Goal: Information Seeking & Learning: Learn about a topic

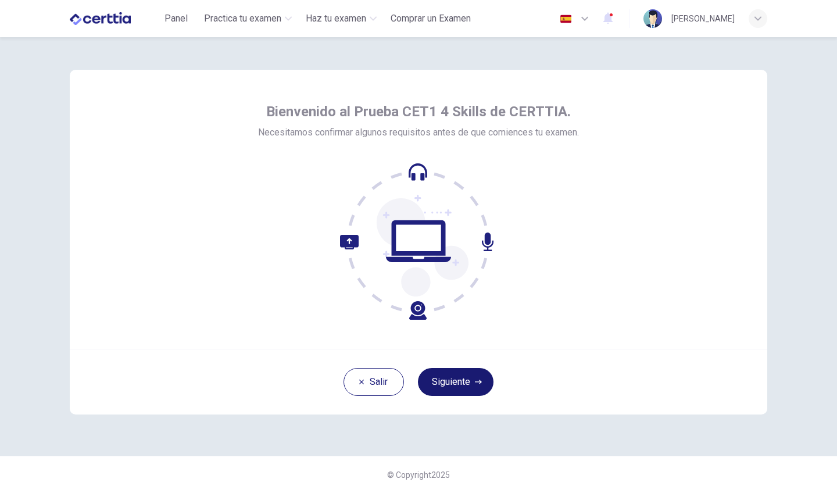
click at [453, 375] on button "Siguiente" at bounding box center [456, 382] width 76 height 28
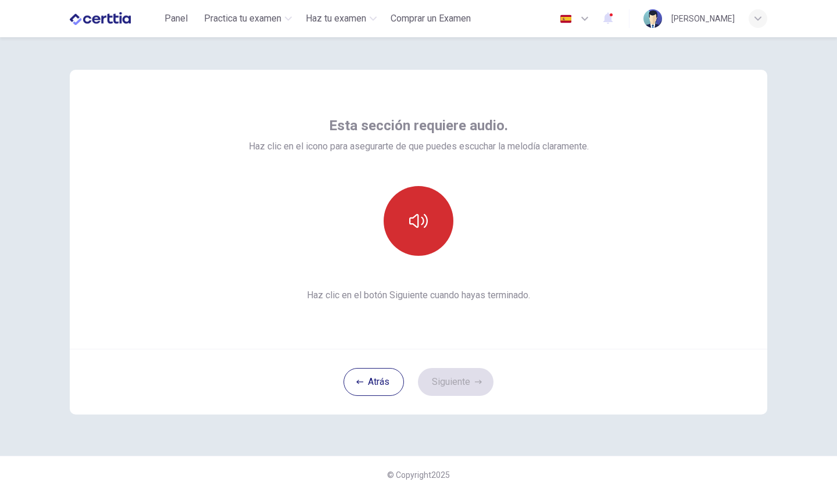
click at [432, 221] on button "button" at bounding box center [419, 221] width 70 height 70
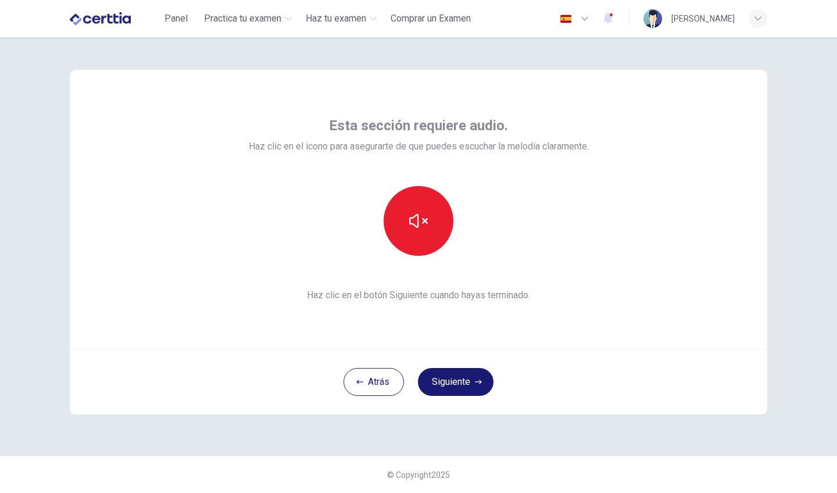
click at [438, 378] on button "Siguiente" at bounding box center [456, 382] width 76 height 28
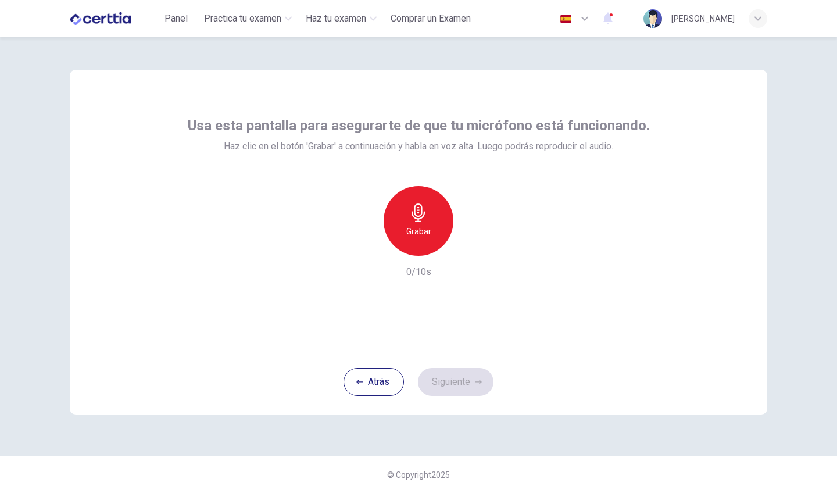
click at [427, 223] on div "Grabar" at bounding box center [419, 221] width 70 height 70
click at [427, 223] on div "Detener" at bounding box center [419, 221] width 70 height 70
click at [468, 246] on icon "button" at bounding box center [472, 247] width 12 height 12
click at [443, 385] on button "Siguiente" at bounding box center [456, 382] width 76 height 28
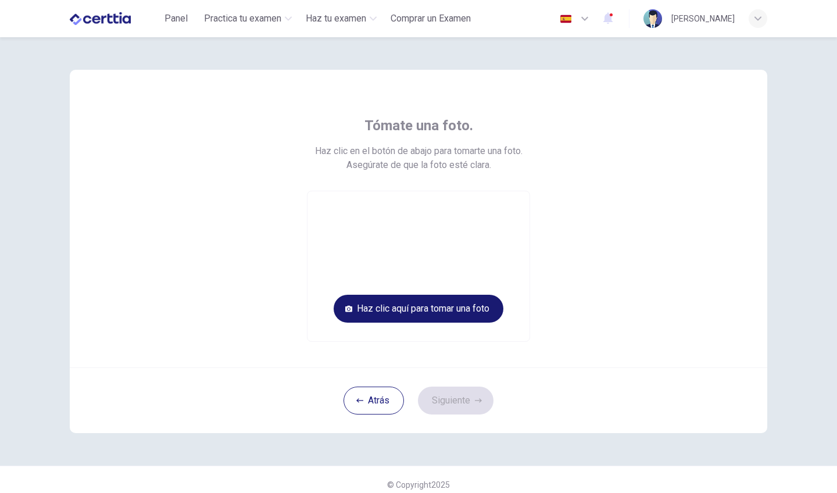
click at [434, 303] on button "Haz clic aquí para tomar una foto" at bounding box center [419, 309] width 170 height 28
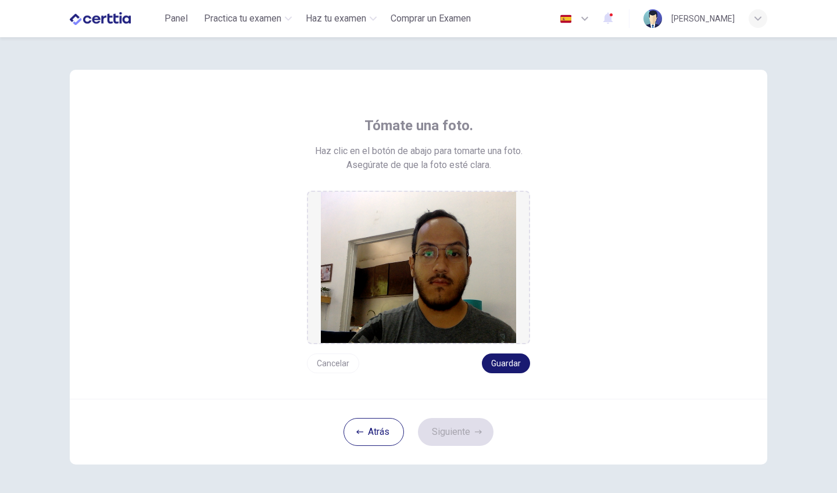
click at [495, 363] on button "Guardar" at bounding box center [506, 363] width 48 height 20
click at [460, 435] on button "Siguiente" at bounding box center [456, 432] width 76 height 28
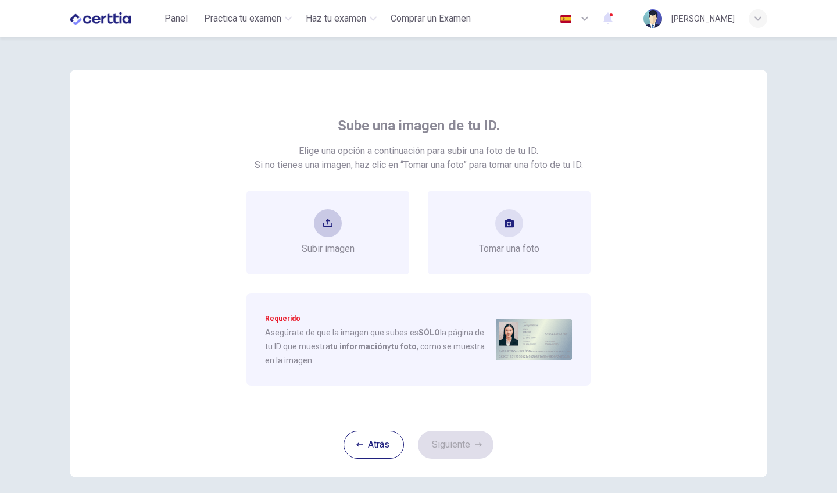
click at [331, 256] on div "Subir imagen" at bounding box center [327, 233] width 163 height 84
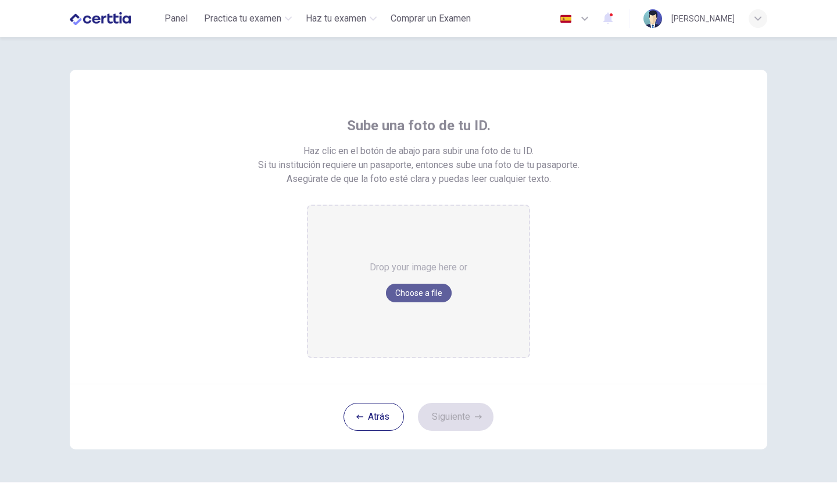
click at [403, 292] on button "Choose a file" at bounding box center [419, 293] width 66 height 19
click at [412, 289] on button "Choose a file" at bounding box center [419, 293] width 66 height 19
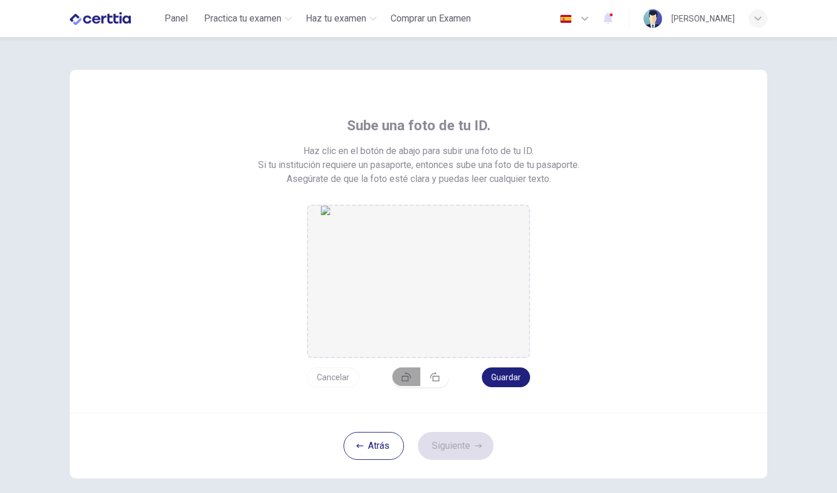
click at [407, 380] on icon "button" at bounding box center [406, 376] width 9 height 9
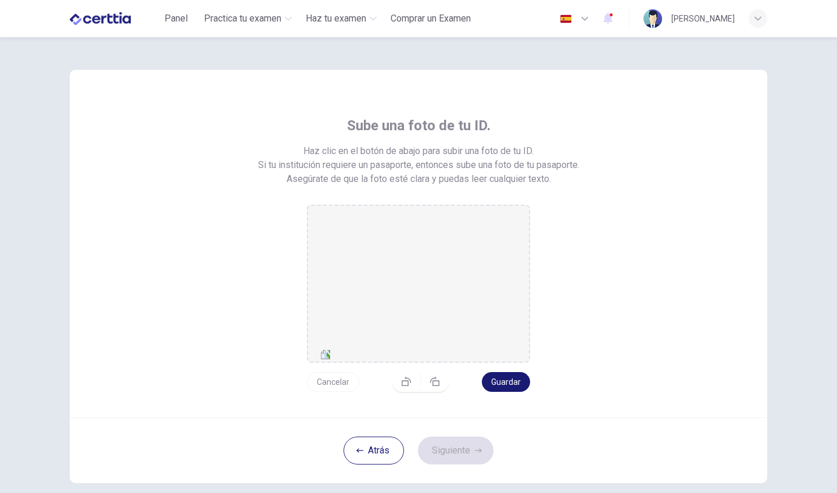
click at [504, 376] on button "Guardar" at bounding box center [506, 382] width 48 height 20
click at [459, 441] on button "Siguiente" at bounding box center [456, 450] width 76 height 28
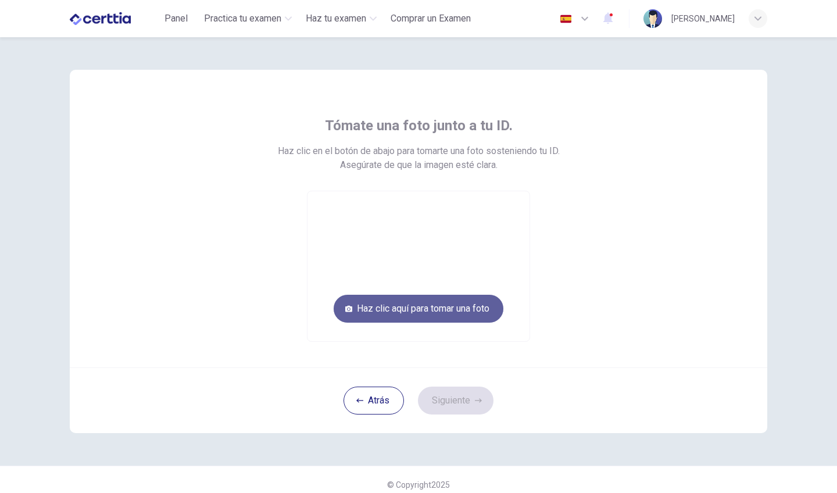
click at [354, 309] on button "Haz clic aquí para tomar una foto" at bounding box center [419, 309] width 170 height 28
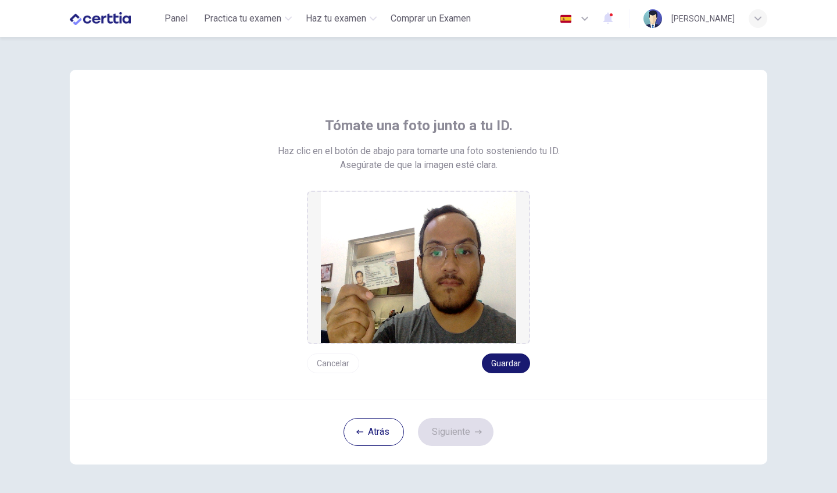
click at [495, 362] on button "Guardar" at bounding box center [506, 363] width 48 height 20
click at [465, 432] on button "Siguiente" at bounding box center [456, 432] width 76 height 28
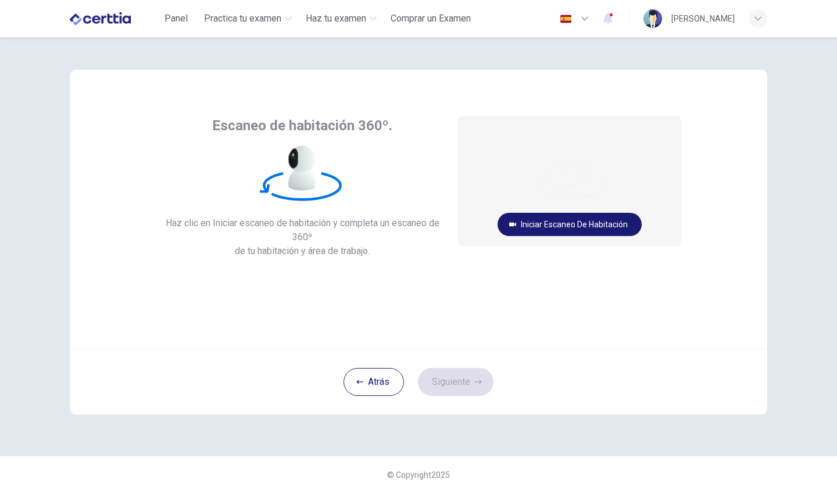
click at [558, 219] on button "Iniciar escaneo de habitación" at bounding box center [569, 224] width 144 height 23
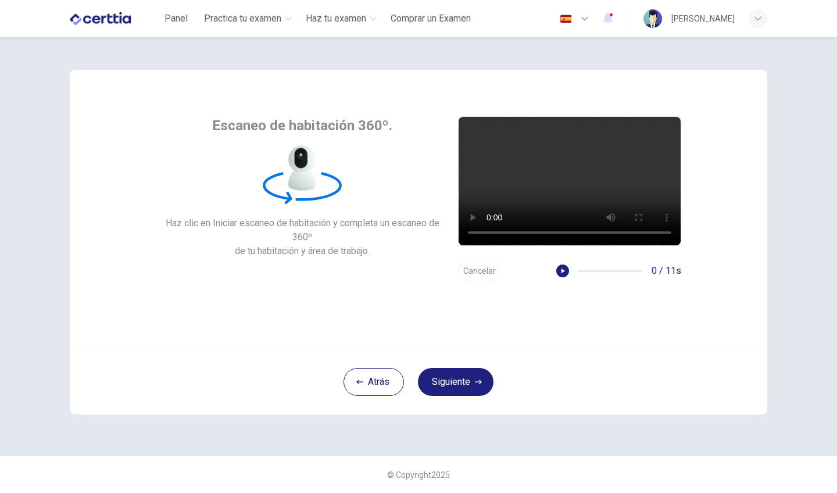
click at [469, 279] on button "Cancelar" at bounding box center [479, 271] width 43 height 23
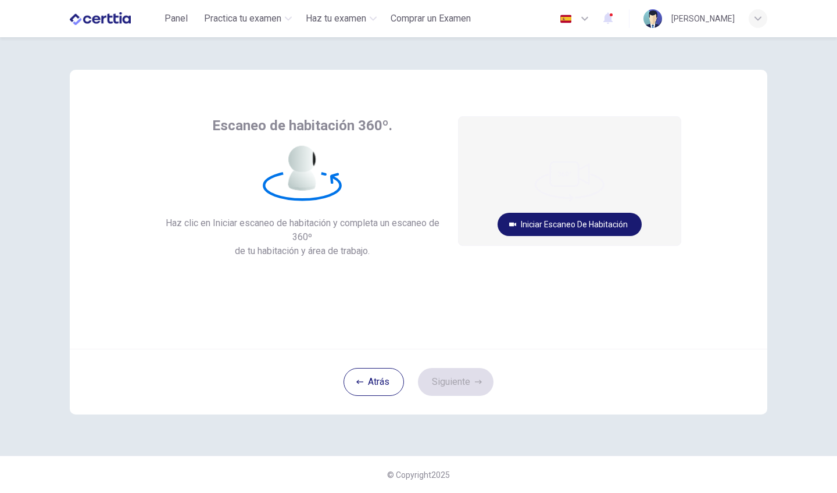
click at [563, 227] on button "Iniciar escaneo de habitación" at bounding box center [569, 224] width 144 height 23
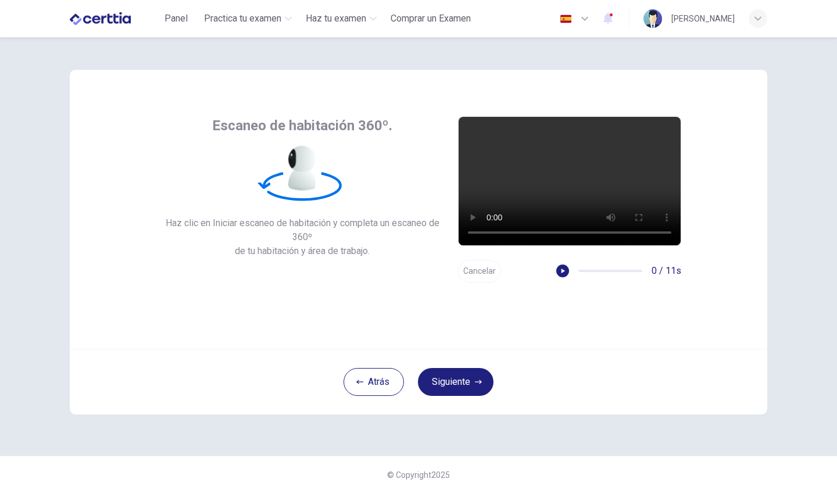
click at [575, 171] on video at bounding box center [570, 181] width 222 height 128
click at [471, 275] on button "Cancelar" at bounding box center [479, 271] width 43 height 23
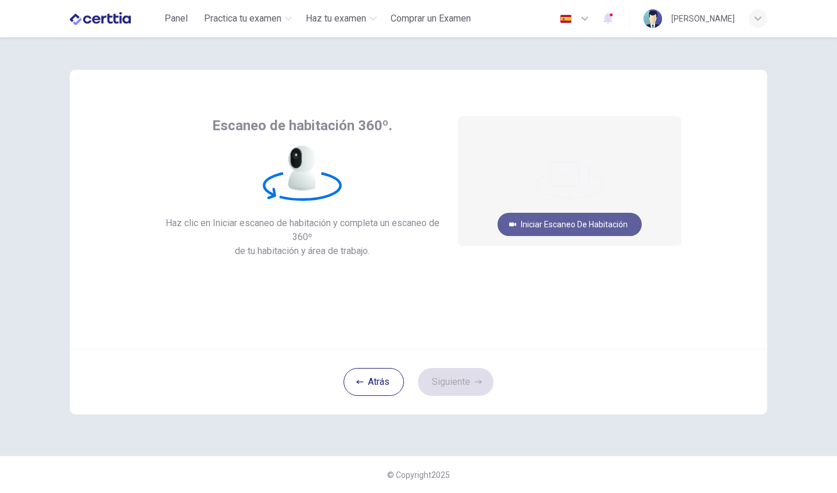
click at [514, 216] on button "Iniciar escaneo de habitación" at bounding box center [569, 224] width 144 height 23
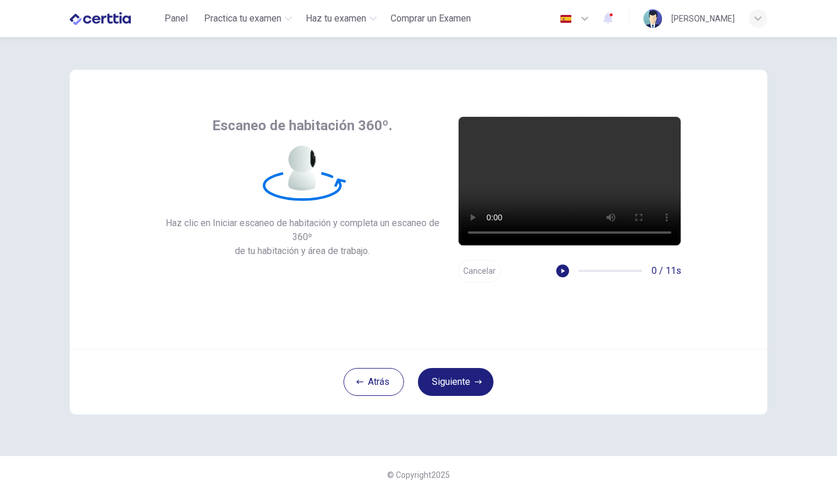
click at [478, 230] on video at bounding box center [570, 181] width 222 height 128
click at [475, 233] on video at bounding box center [570, 181] width 222 height 128
click at [482, 267] on button "Cancelar" at bounding box center [479, 271] width 43 height 23
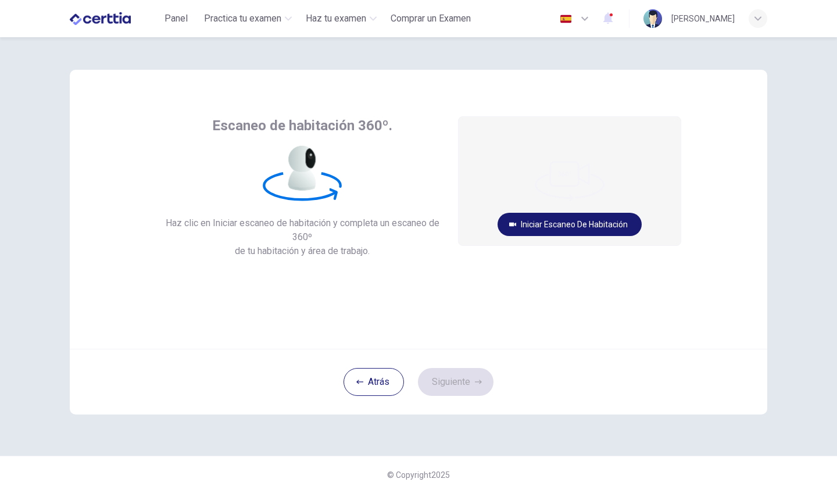
click at [572, 221] on button "Iniciar escaneo de habitación" at bounding box center [569, 224] width 144 height 23
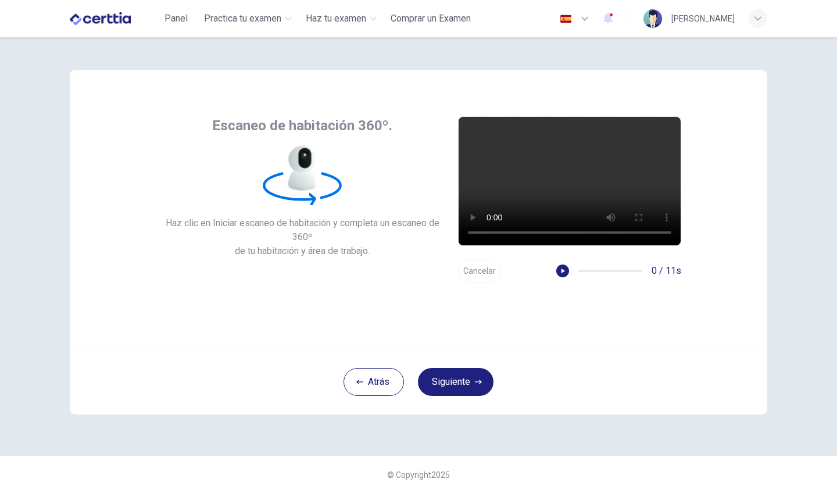
click at [478, 231] on video at bounding box center [570, 181] width 222 height 128
click at [472, 234] on video at bounding box center [570, 181] width 222 height 128
click at [471, 233] on video at bounding box center [570, 181] width 222 height 128
click at [450, 384] on button "Siguiente" at bounding box center [456, 382] width 76 height 28
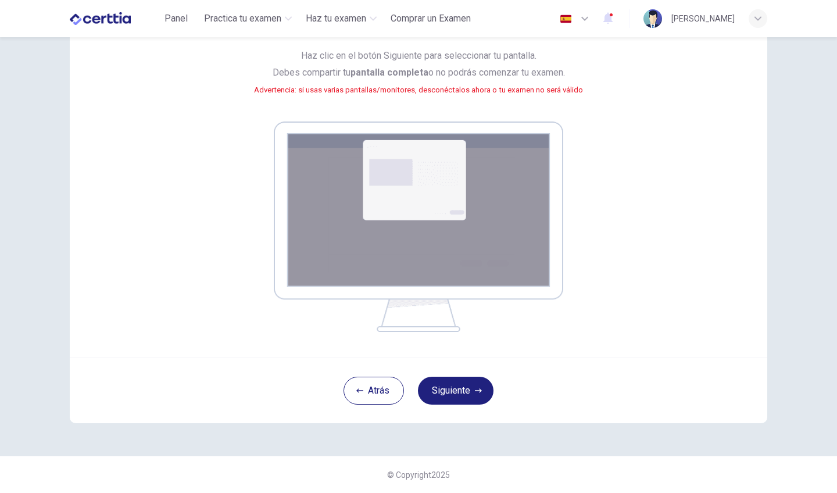
scroll to position [109, 0]
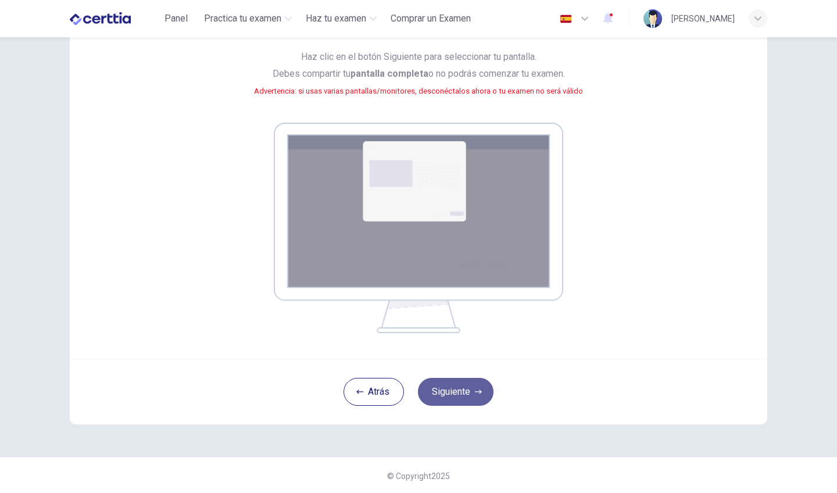
click at [475, 389] on icon "button" at bounding box center [478, 391] width 7 height 7
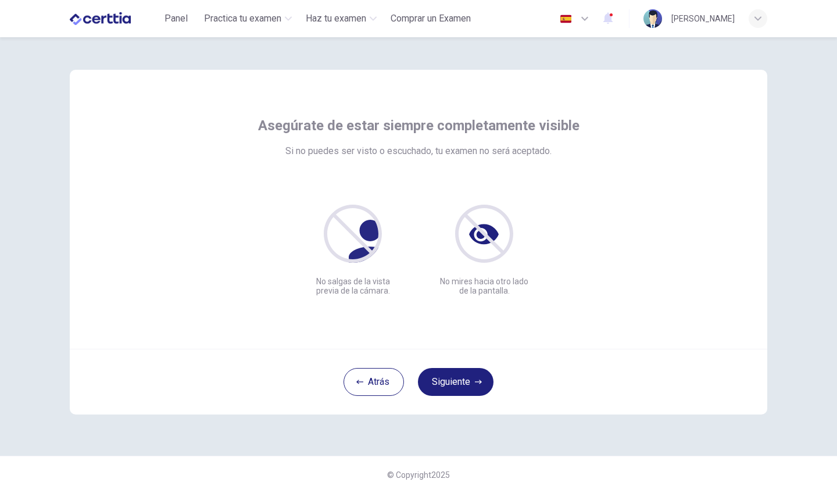
scroll to position [0, 0]
click at [462, 385] on button "Siguiente" at bounding box center [456, 382] width 76 height 28
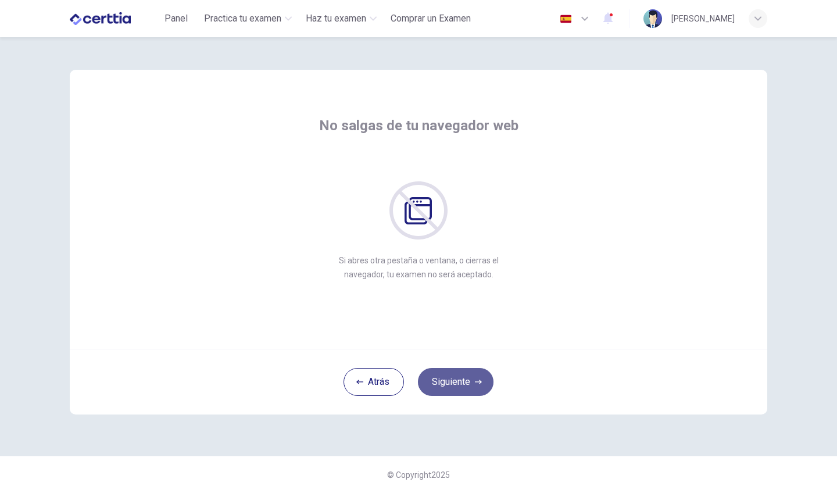
click at [462, 385] on button "Siguiente" at bounding box center [456, 382] width 76 height 28
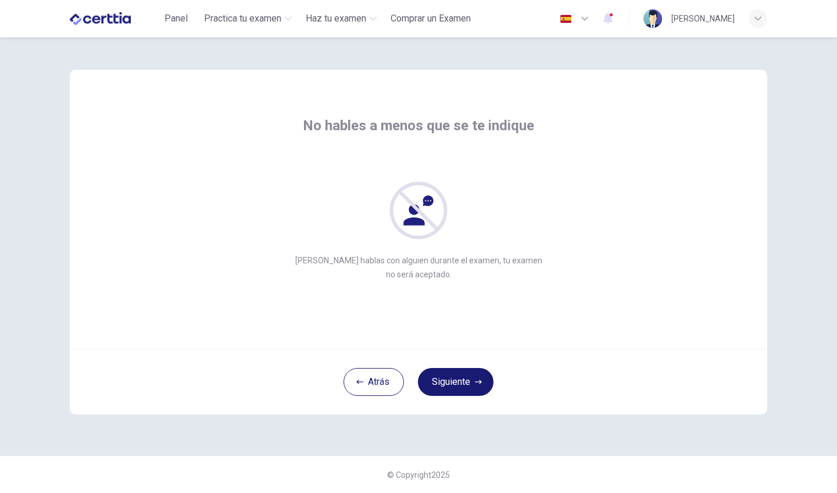
click at [462, 385] on button "Siguiente" at bounding box center [456, 382] width 76 height 28
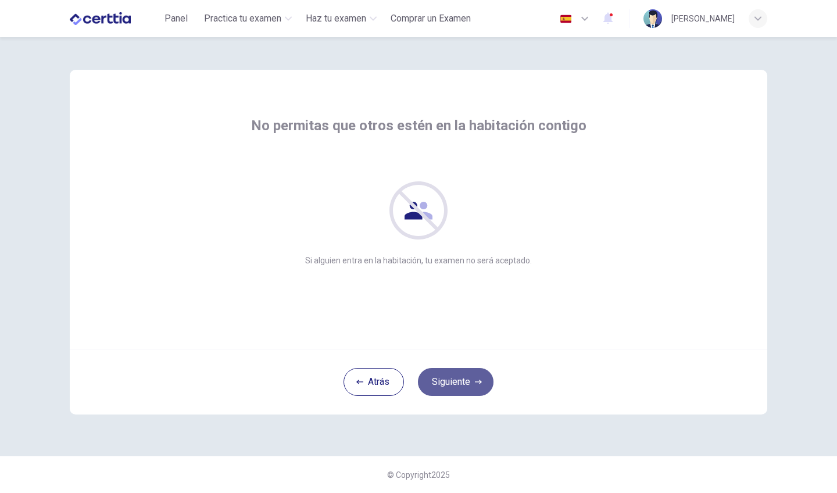
click at [462, 385] on button "Siguiente" at bounding box center [456, 382] width 76 height 28
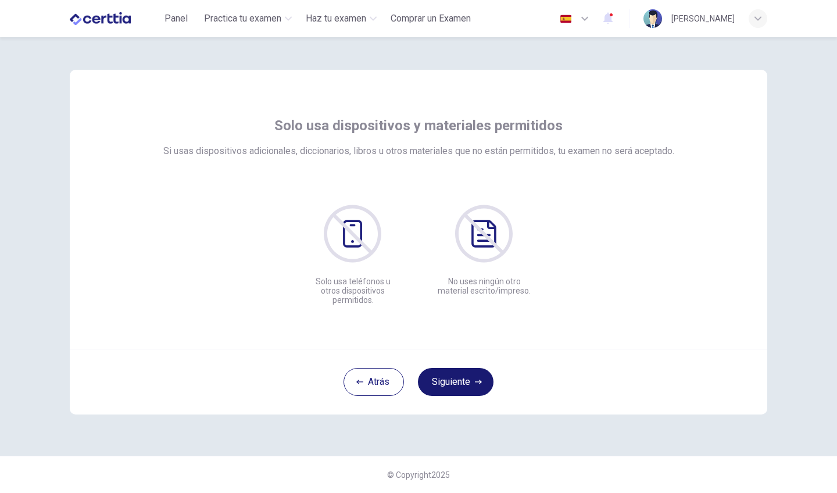
click at [464, 388] on button "Siguiente" at bounding box center [456, 382] width 76 height 28
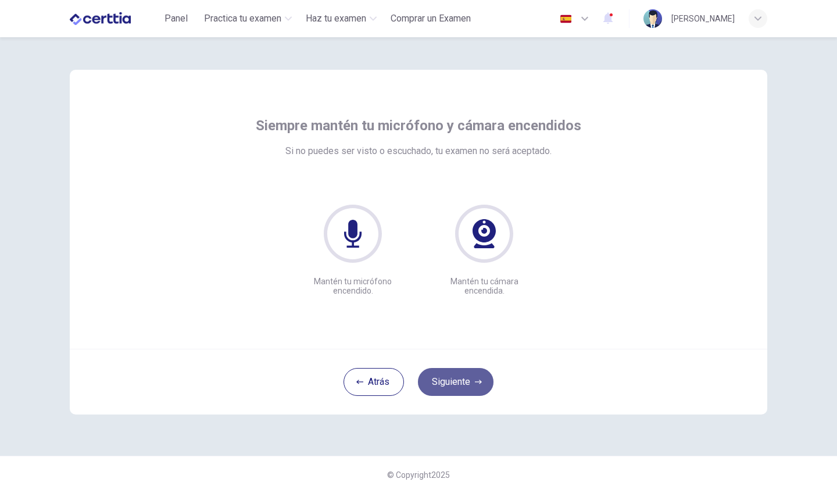
click at [464, 388] on button "Siguiente" at bounding box center [456, 382] width 76 height 28
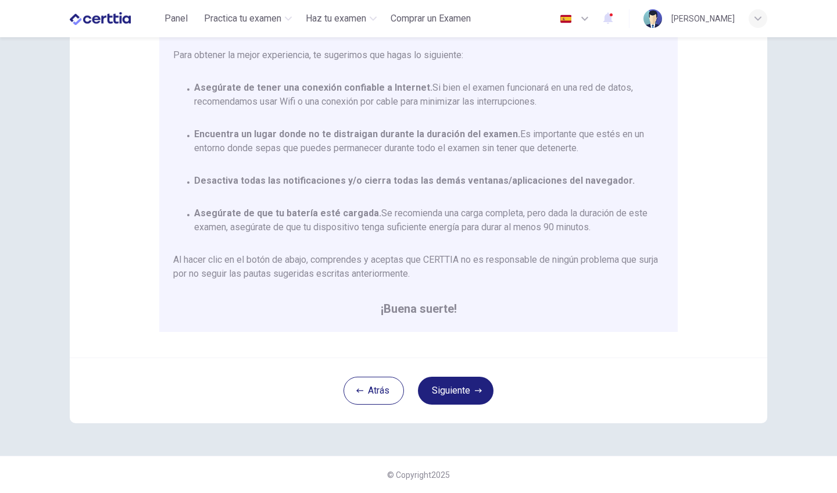
scroll to position [153, 0]
click at [469, 400] on button "Siguiente" at bounding box center [456, 391] width 76 height 28
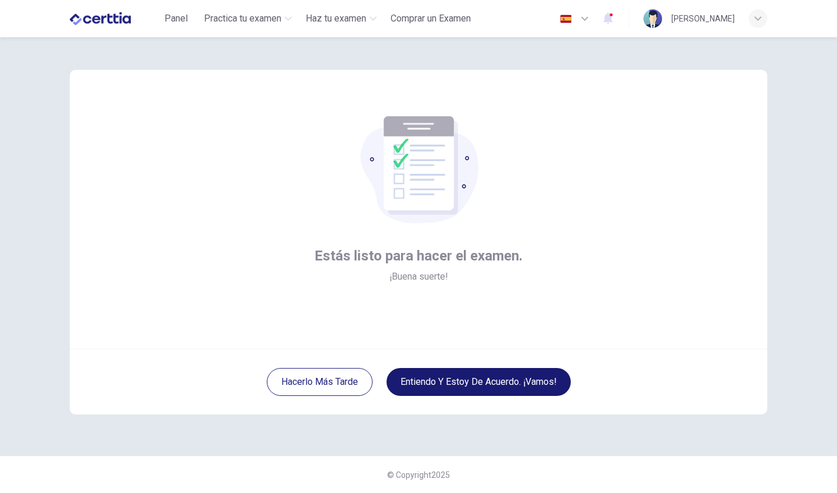
scroll to position [0, 0]
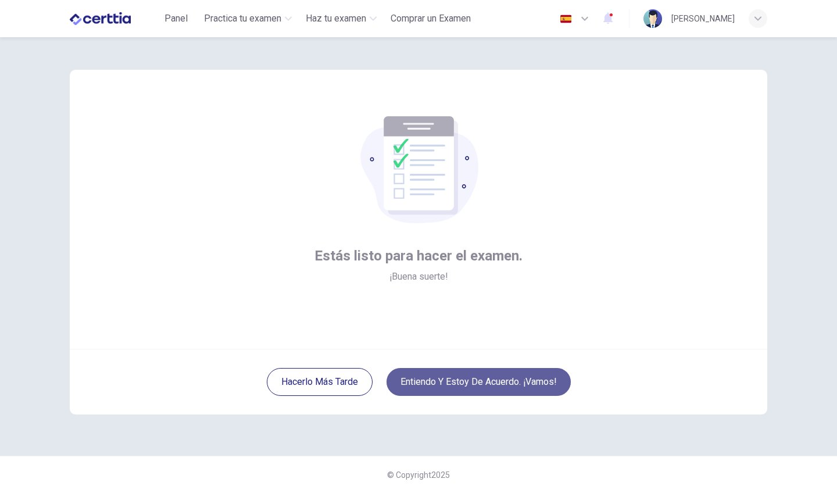
click at [472, 379] on button "Entiendo y estoy de acuerdo. ¡Vamos!" at bounding box center [478, 382] width 184 height 28
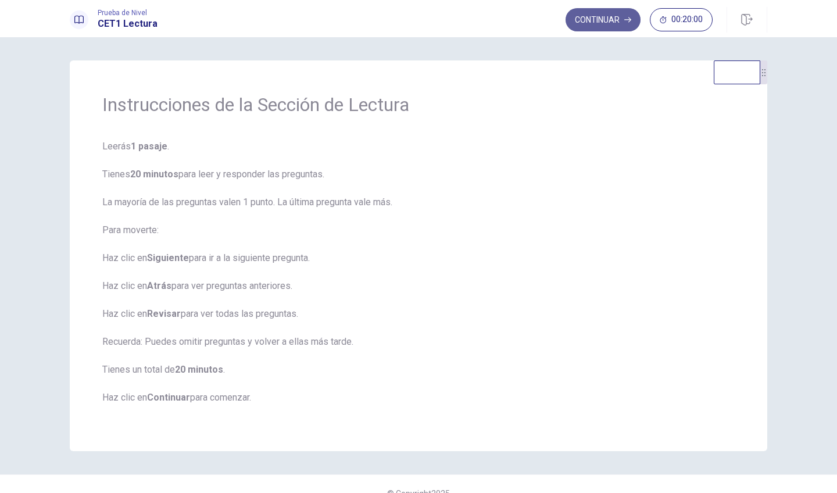
click at [615, 21] on button "Continuar" at bounding box center [602, 19] width 75 height 23
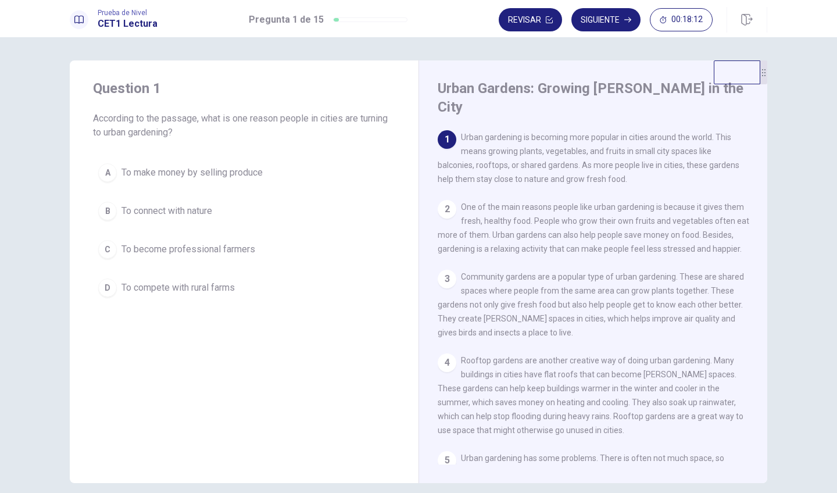
scroll to position [126, 0]
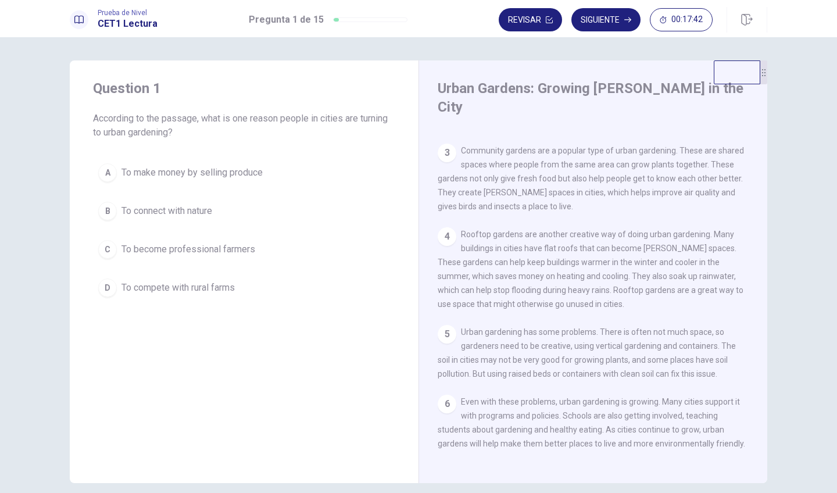
click at [160, 203] on button "B To connect with nature" at bounding box center [244, 210] width 302 height 29
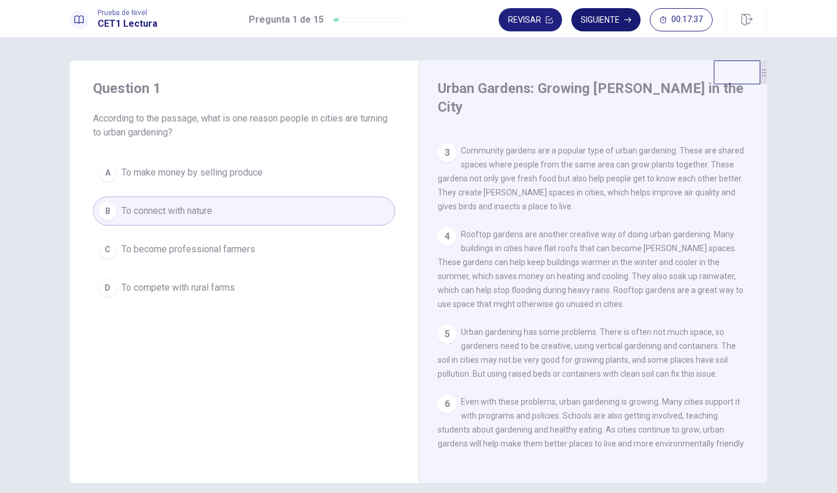
click at [600, 18] on button "Siguiente" at bounding box center [605, 19] width 69 height 23
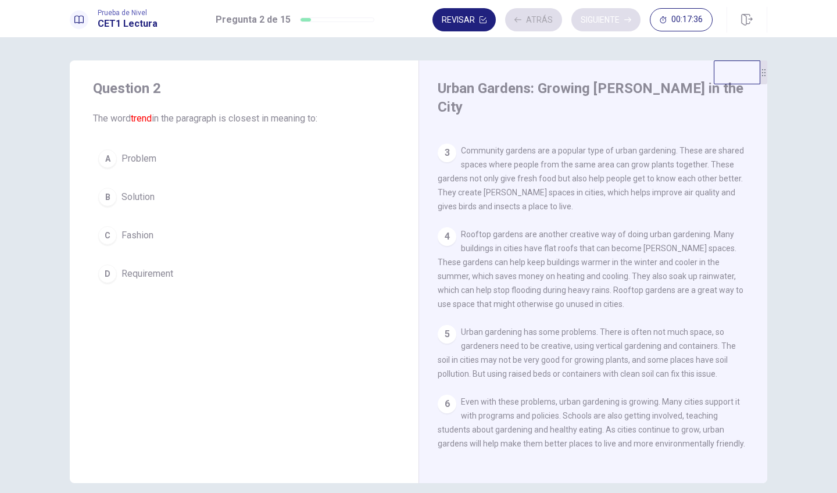
scroll to position [0, 0]
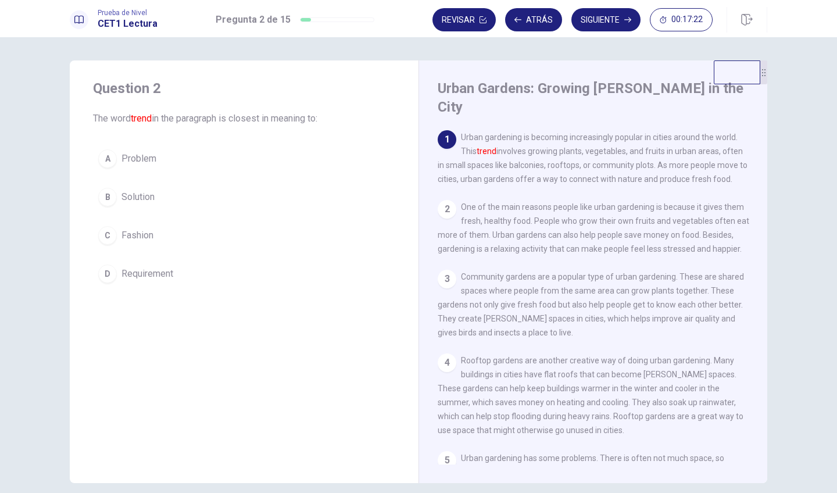
click at [154, 234] on button "C Fashion" at bounding box center [244, 235] width 302 height 29
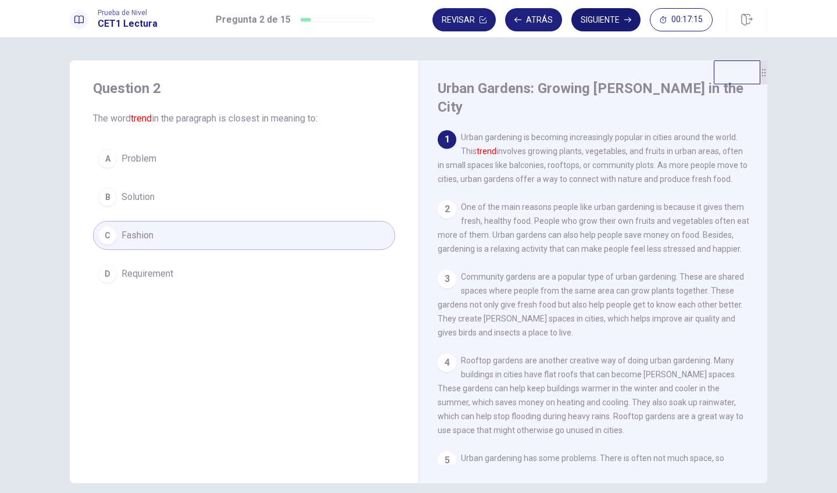
click at [615, 24] on button "Siguiente" at bounding box center [605, 19] width 69 height 23
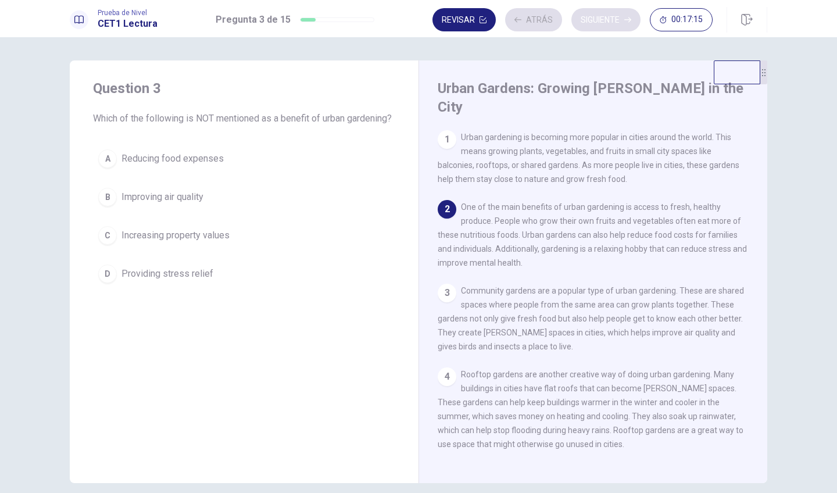
scroll to position [70, 0]
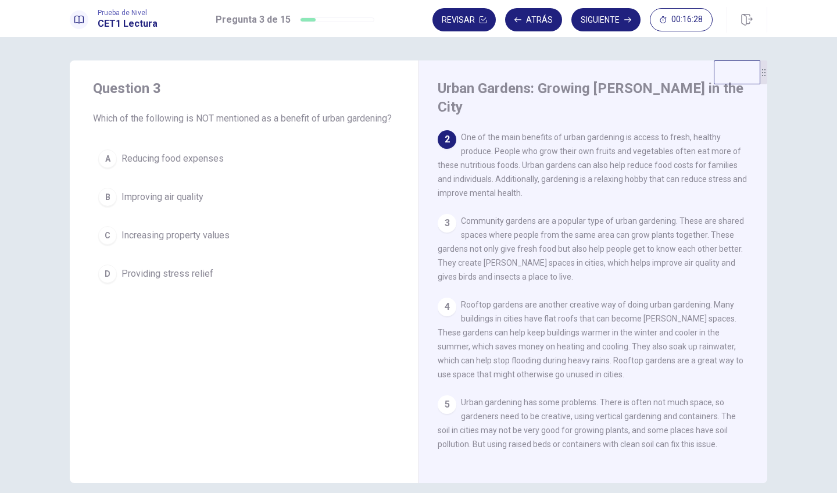
click at [185, 242] on span "Increasing property values" at bounding box center [175, 235] width 108 height 14
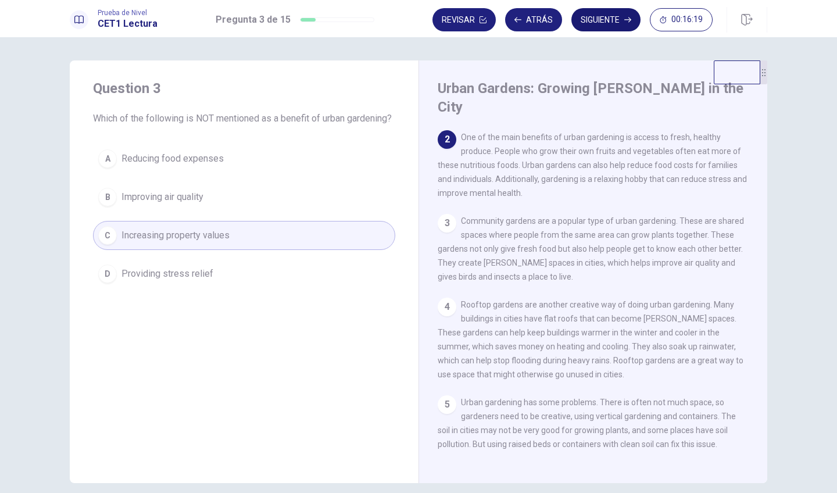
click at [596, 21] on button "Siguiente" at bounding box center [605, 19] width 69 height 23
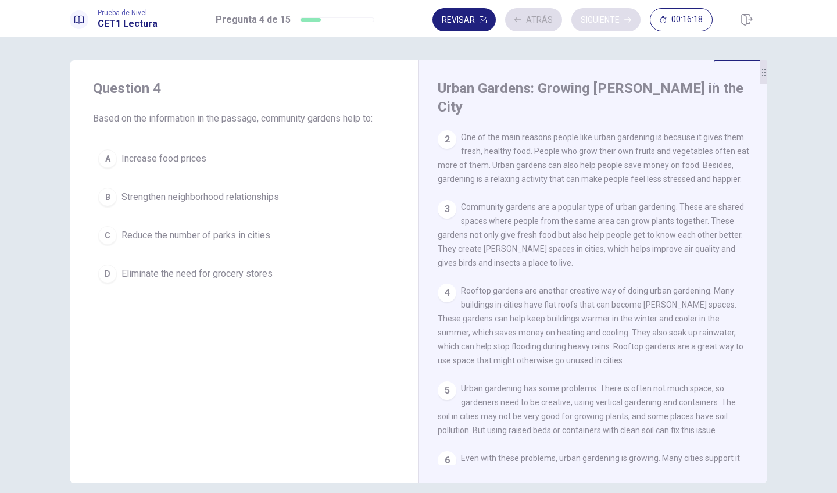
scroll to position [0, 0]
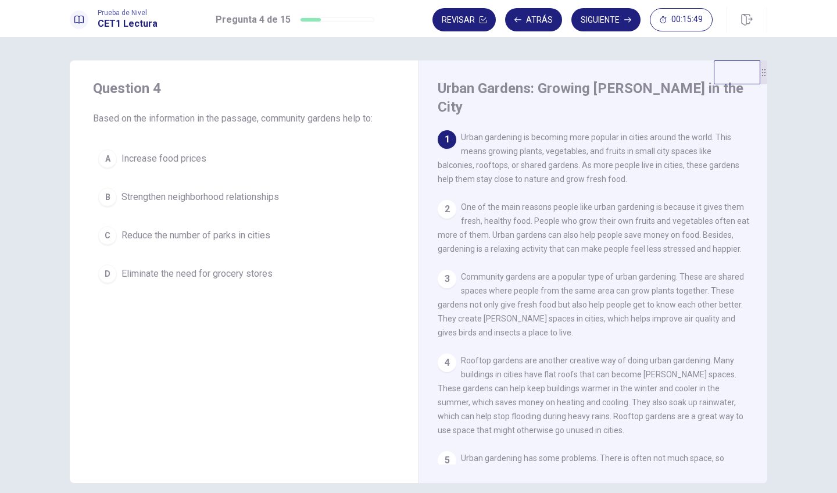
click at [245, 201] on span "Strengthen neighborhood relationships" at bounding box center [199, 197] width 157 height 14
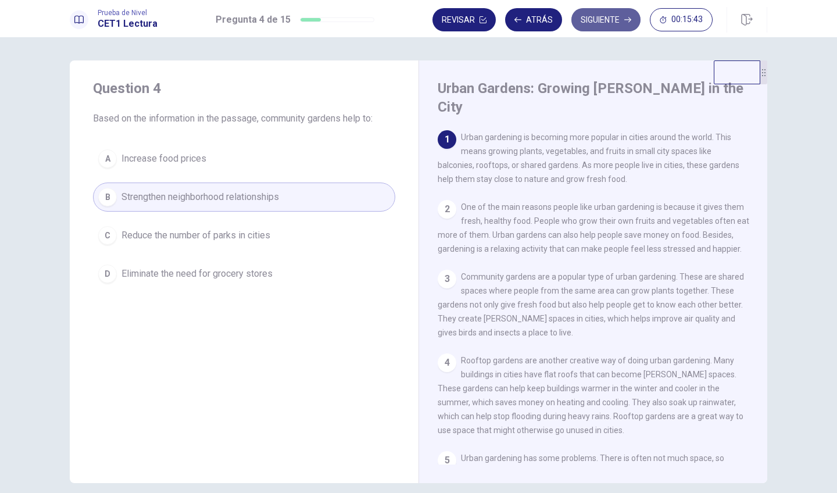
click at [613, 26] on button "Siguiente" at bounding box center [605, 19] width 69 height 23
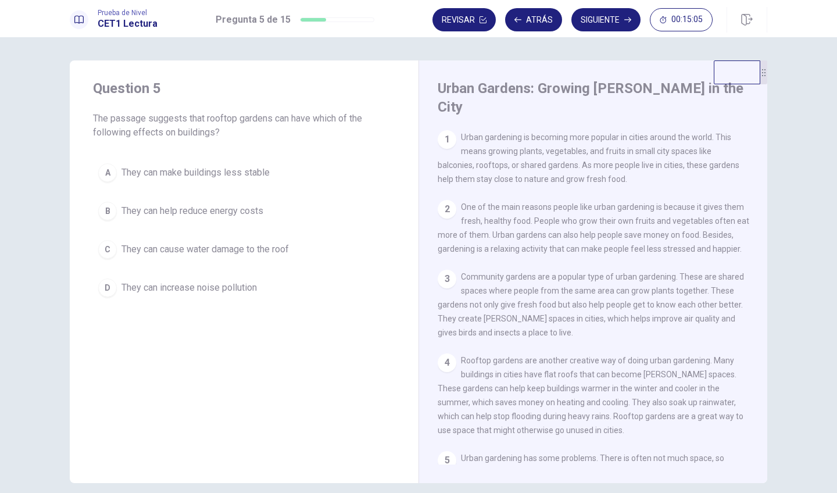
click at [198, 214] on span "They can help reduce energy costs" at bounding box center [192, 211] width 142 height 14
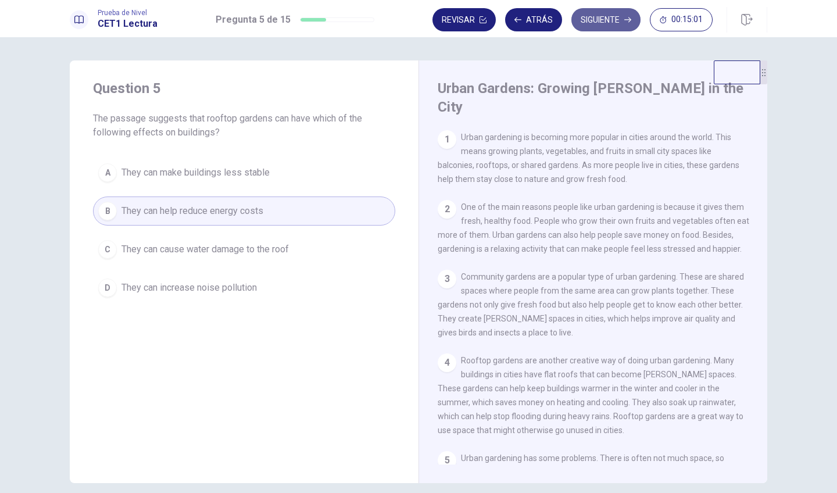
click at [592, 22] on button "Siguiente" at bounding box center [605, 19] width 69 height 23
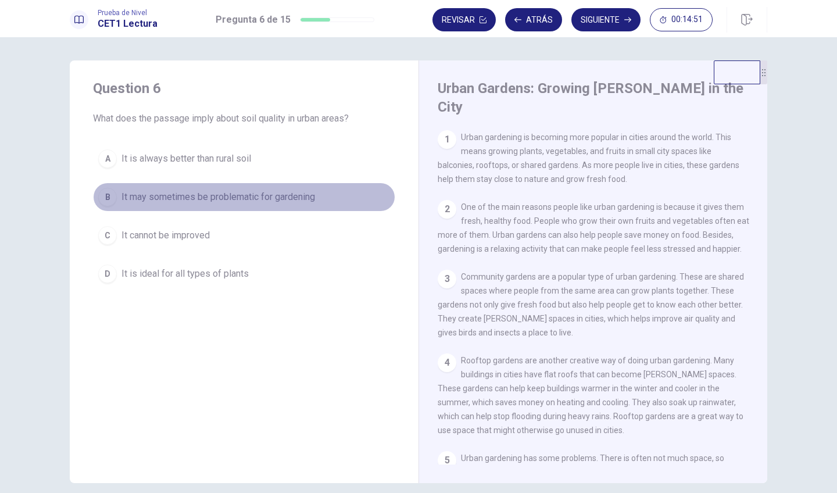
click at [159, 198] on span "It may sometimes be problematic for gardening" at bounding box center [218, 197] width 194 height 14
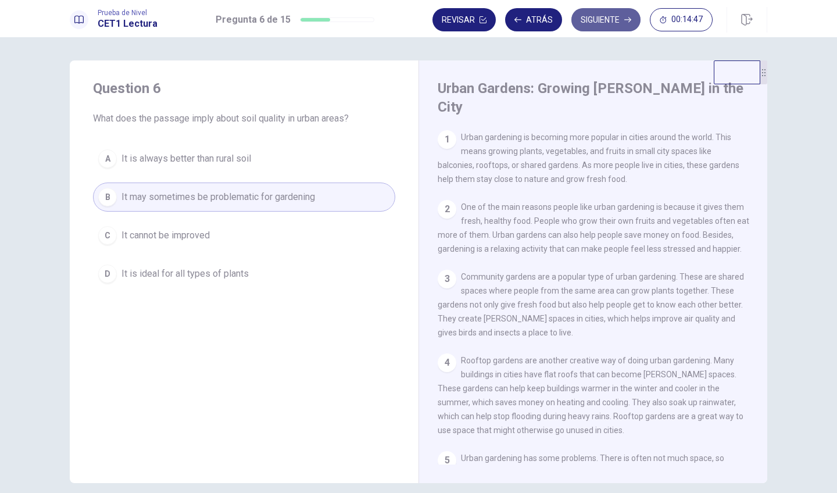
click at [614, 22] on button "Siguiente" at bounding box center [605, 19] width 69 height 23
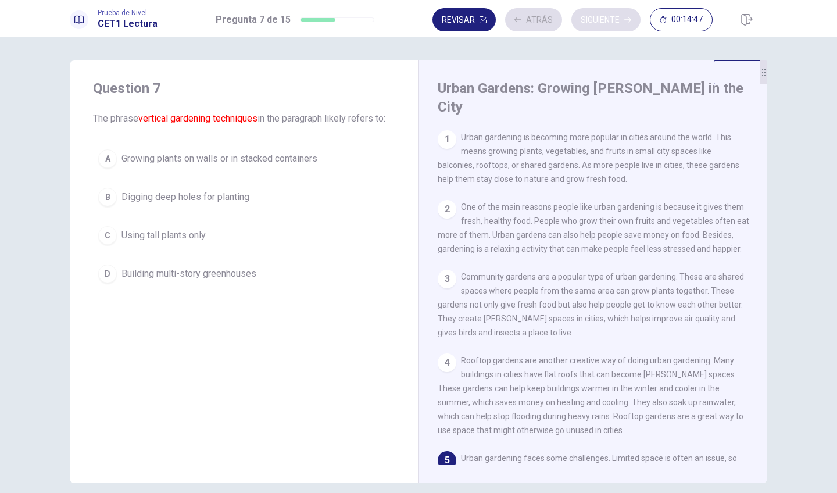
scroll to position [140, 0]
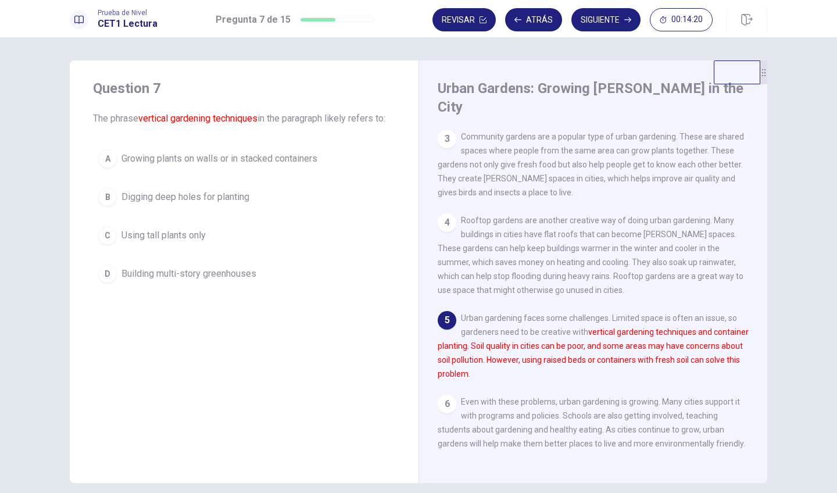
click at [306, 155] on span "Growing plants on walls or in stacked containers" at bounding box center [219, 159] width 196 height 14
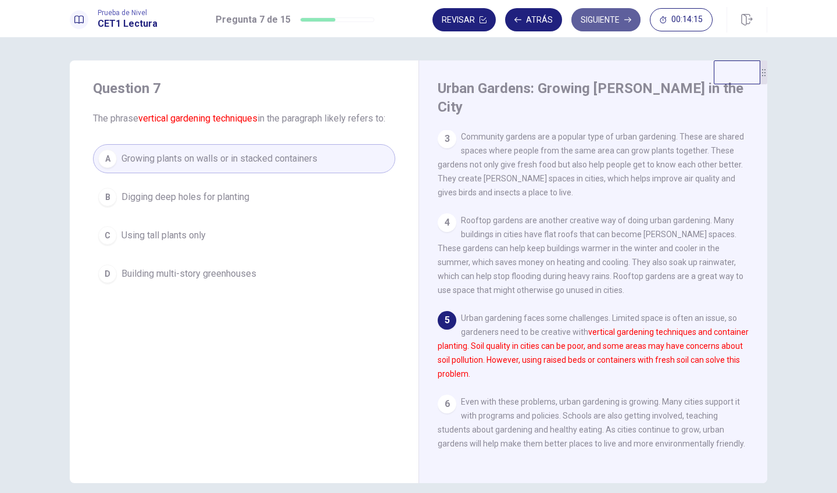
click at [585, 22] on button "Siguiente" at bounding box center [605, 19] width 69 height 23
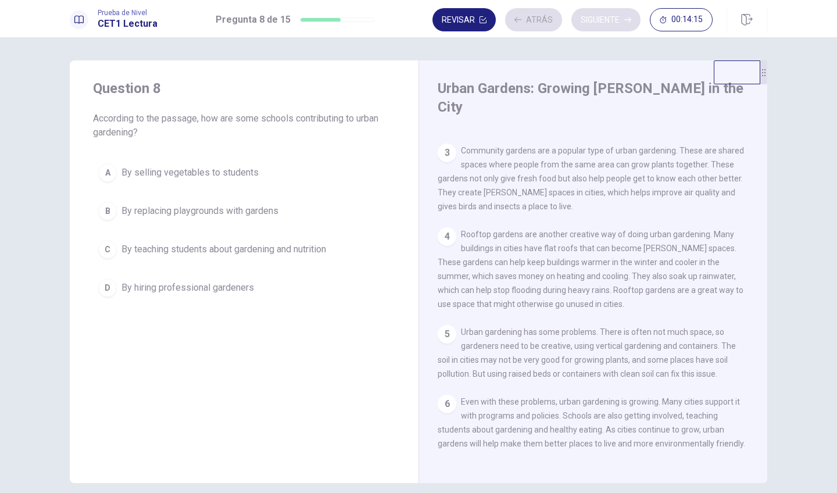
scroll to position [126, 0]
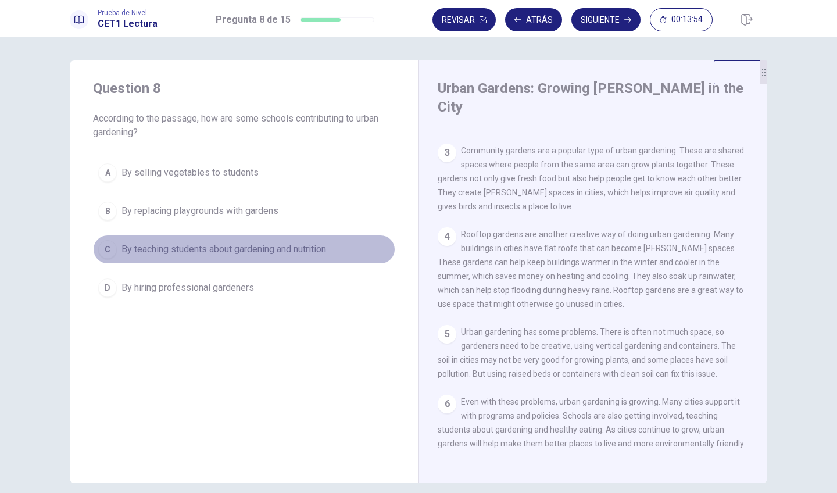
click at [309, 245] on span "By teaching students about gardening and nutrition" at bounding box center [223, 249] width 205 height 14
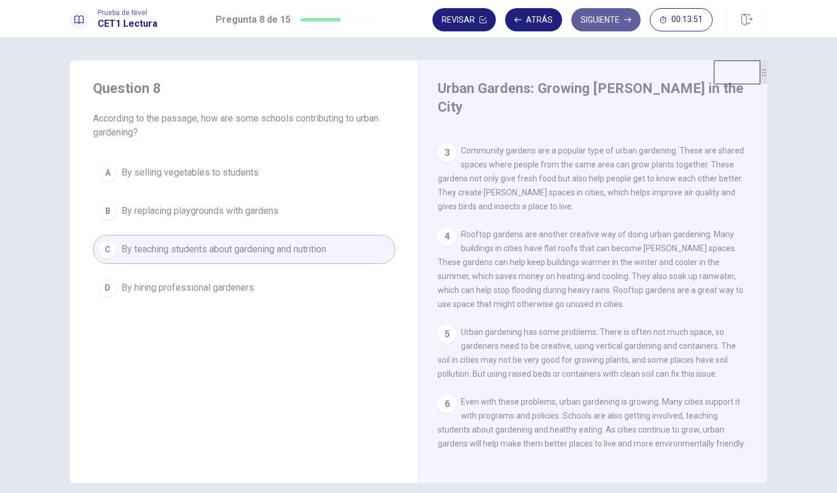
click at [583, 29] on button "Siguiente" at bounding box center [605, 19] width 69 height 23
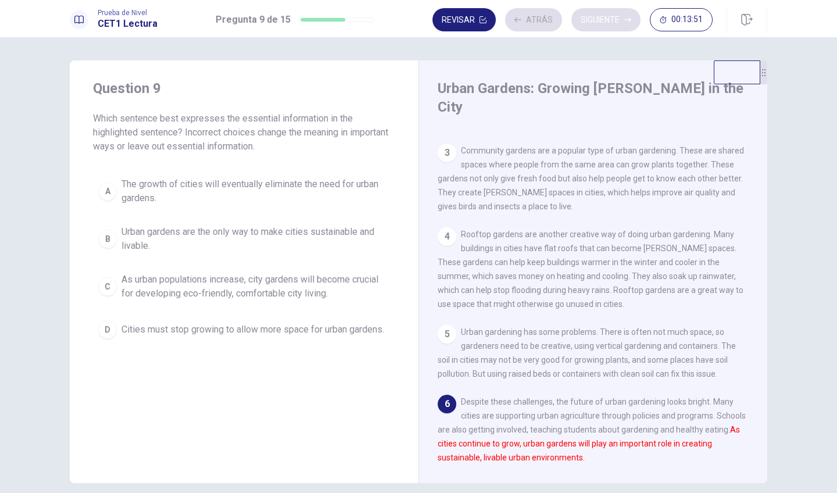
scroll to position [140, 0]
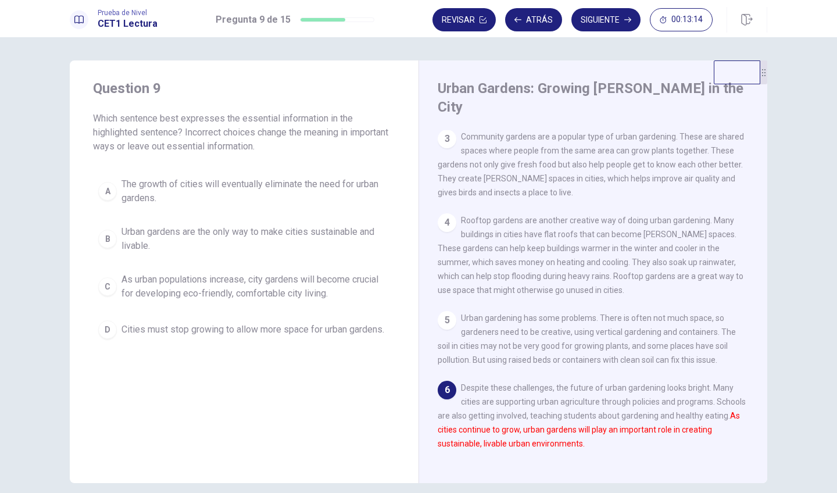
click at [251, 286] on span "As urban populations increase, city gardens will become crucial for developing …" at bounding box center [255, 287] width 268 height 28
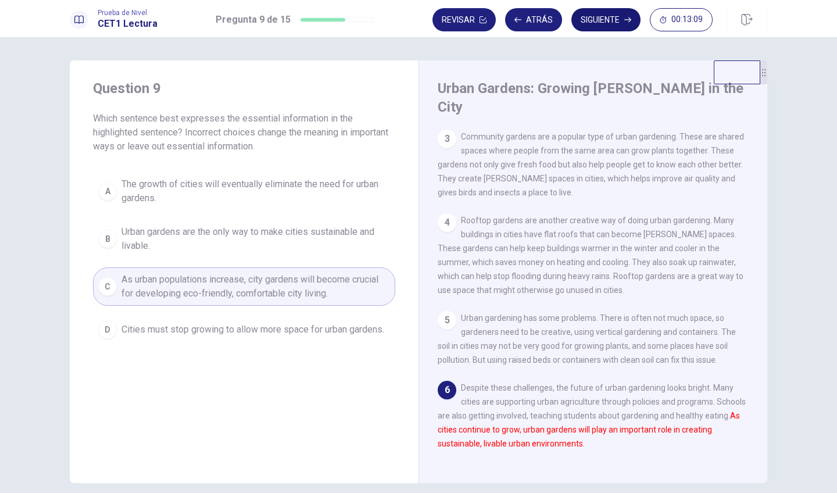
click at [606, 20] on button "Siguiente" at bounding box center [605, 19] width 69 height 23
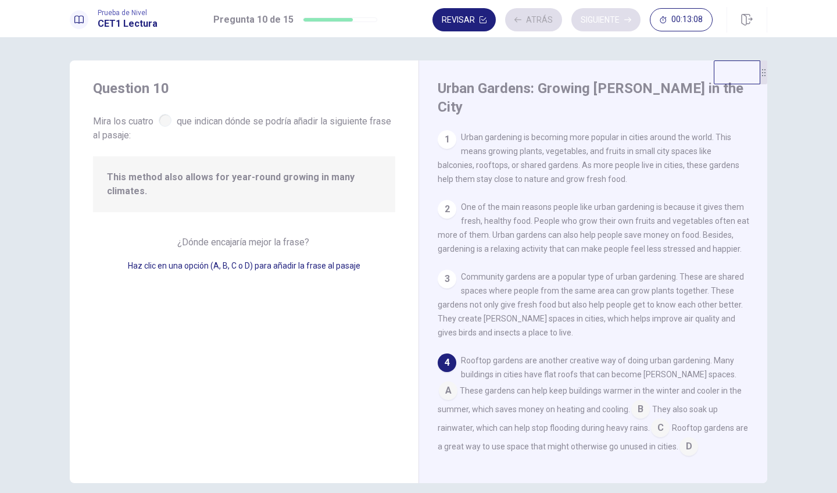
scroll to position [108, 0]
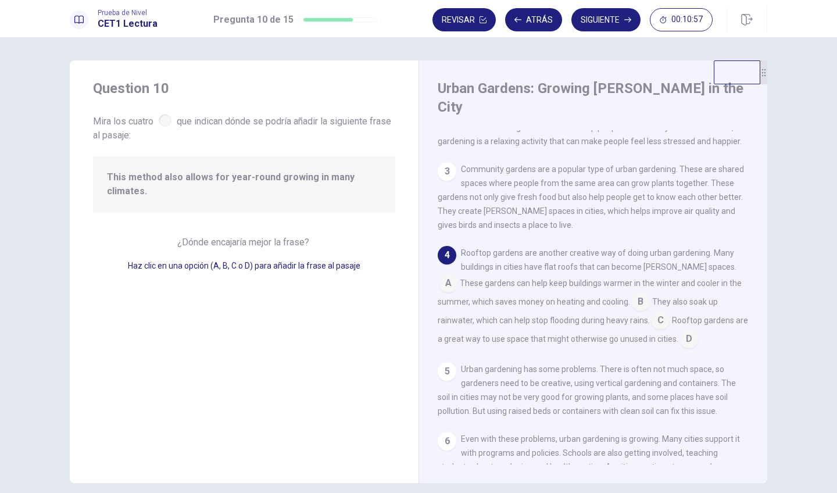
click at [679, 331] on input at bounding box center [688, 340] width 19 height 19
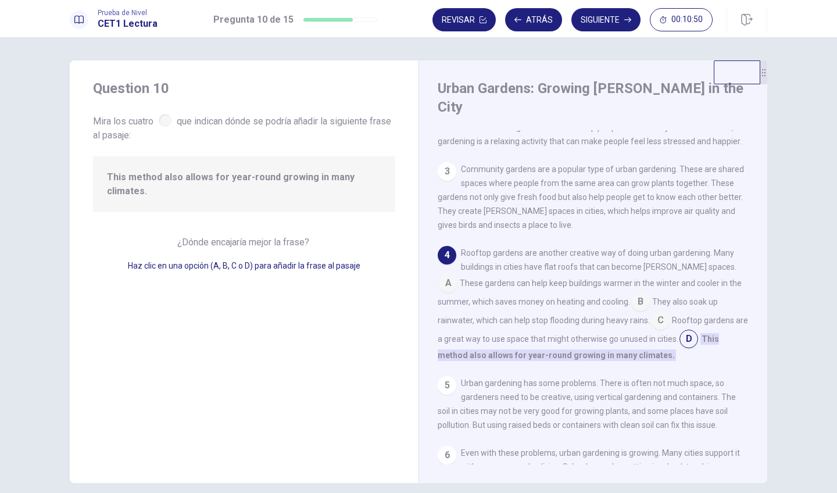
click at [631, 293] on input at bounding box center [640, 302] width 19 height 19
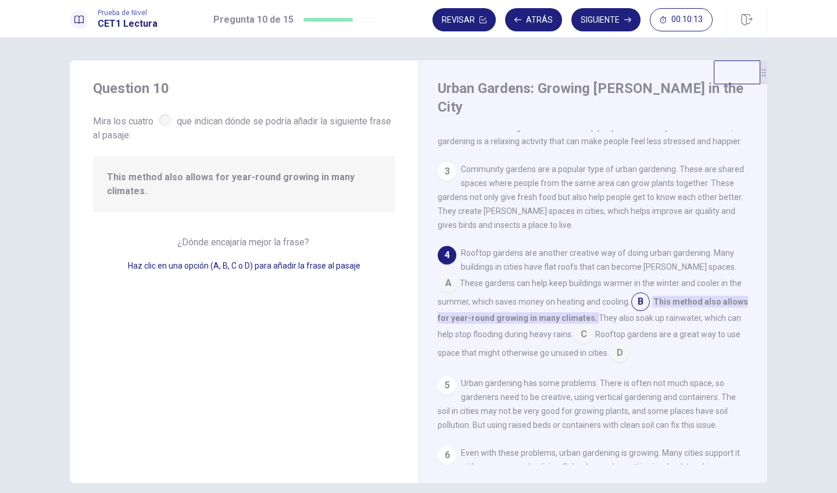
click at [574, 325] on span "C" at bounding box center [583, 334] width 19 height 19
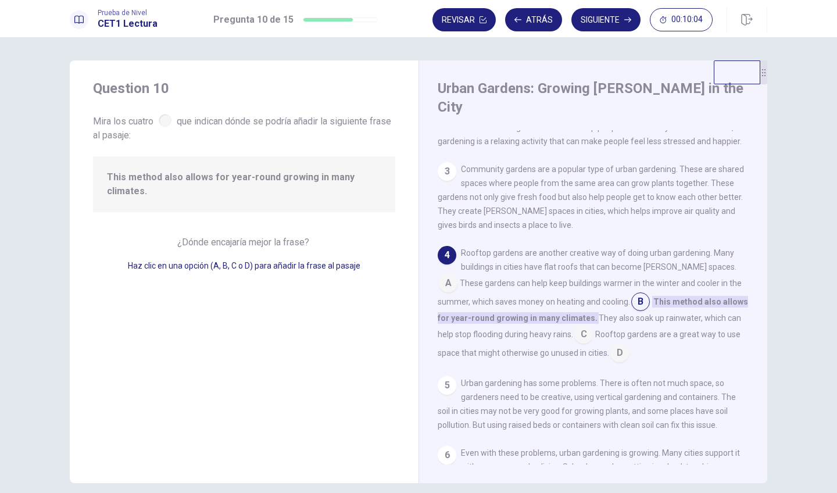
click at [574, 325] on span "C" at bounding box center [583, 334] width 19 height 19
click at [610, 345] on input at bounding box center [619, 354] width 19 height 19
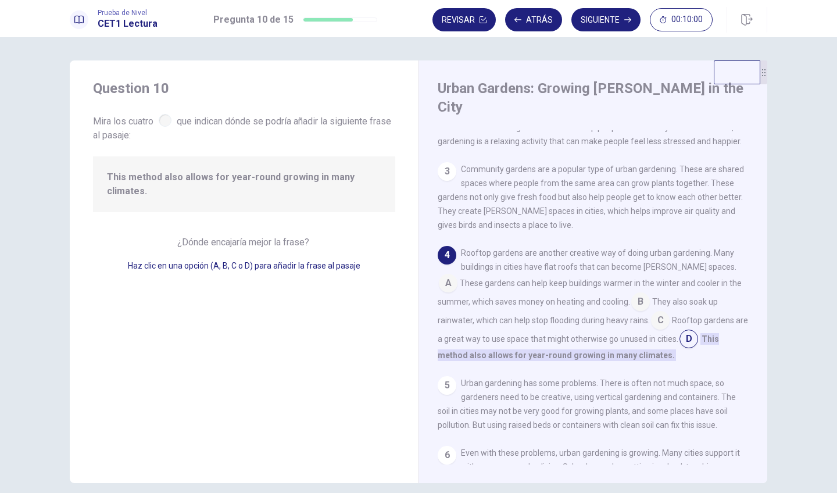
click at [651, 312] on input at bounding box center [660, 321] width 19 height 19
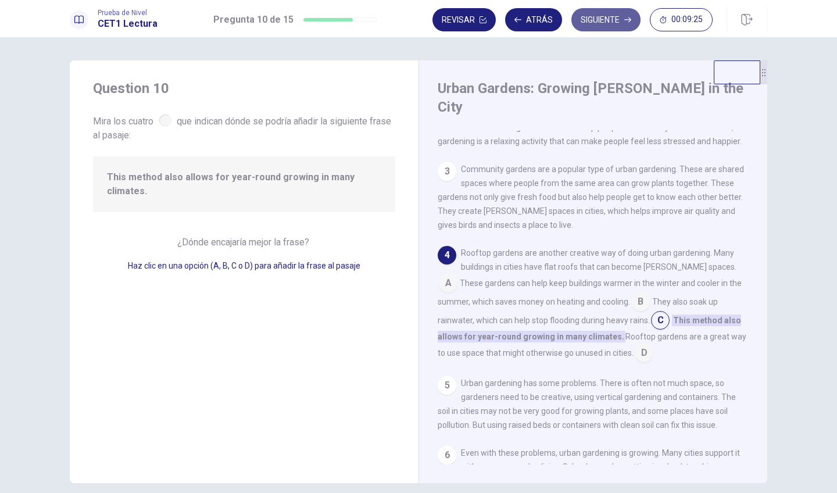
click at [615, 16] on button "Siguiente" at bounding box center [605, 19] width 69 height 23
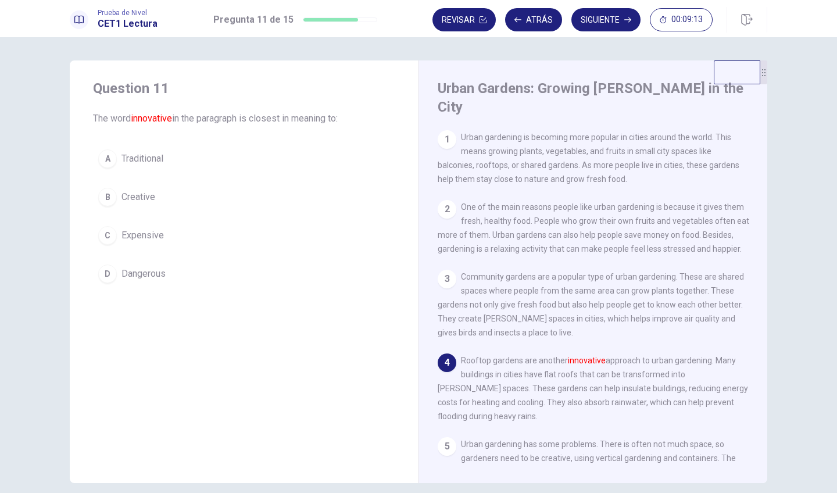
click at [146, 205] on button "B Creative" at bounding box center [244, 196] width 302 height 29
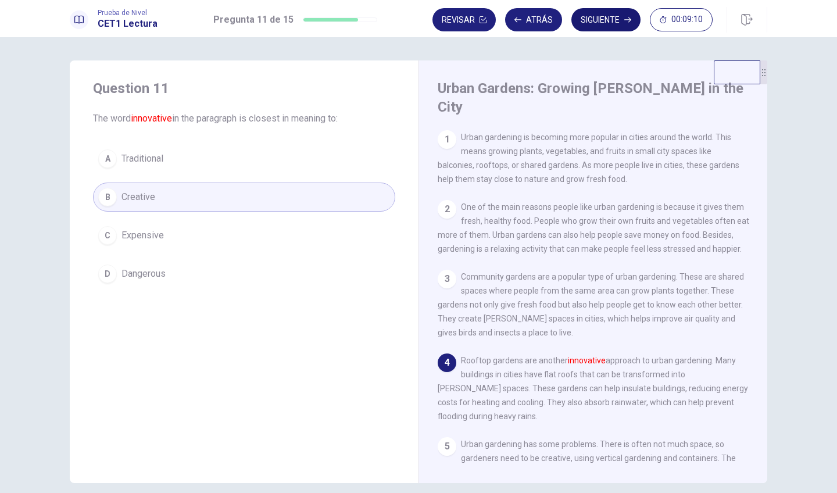
click at [585, 26] on button "Siguiente" at bounding box center [605, 19] width 69 height 23
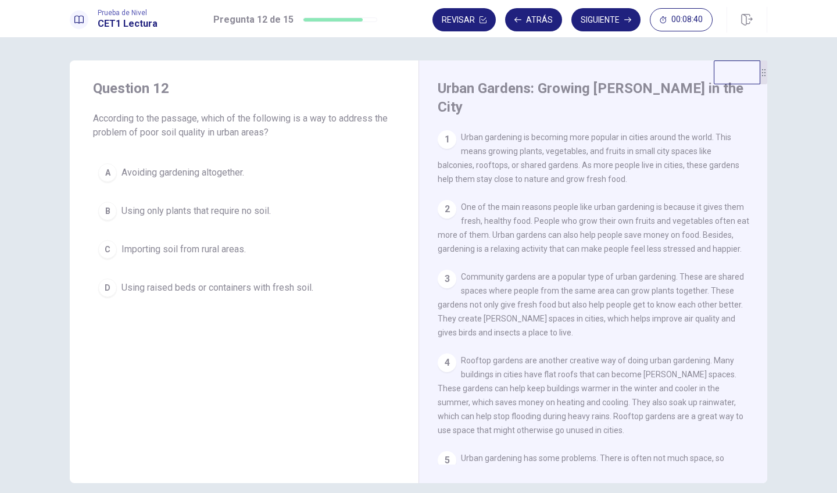
scroll to position [126, 0]
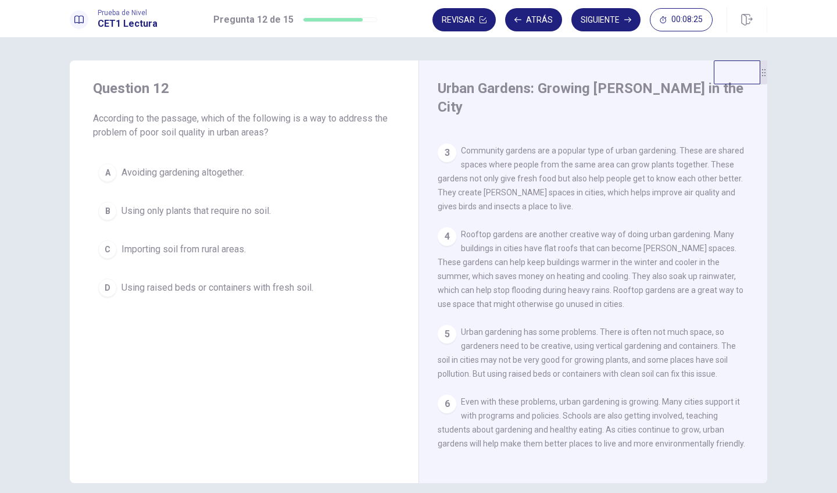
click at [236, 289] on span "Using raised beds or containers with fresh soil." at bounding box center [217, 288] width 192 height 14
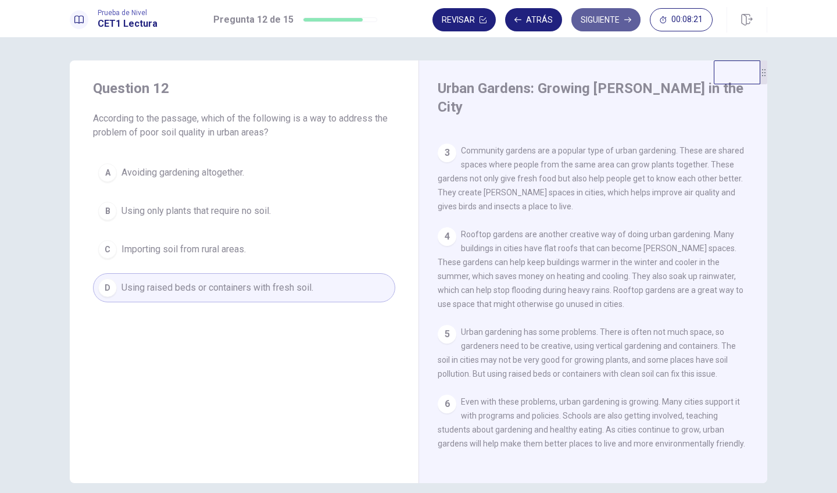
click at [610, 25] on button "Siguiente" at bounding box center [605, 19] width 69 height 23
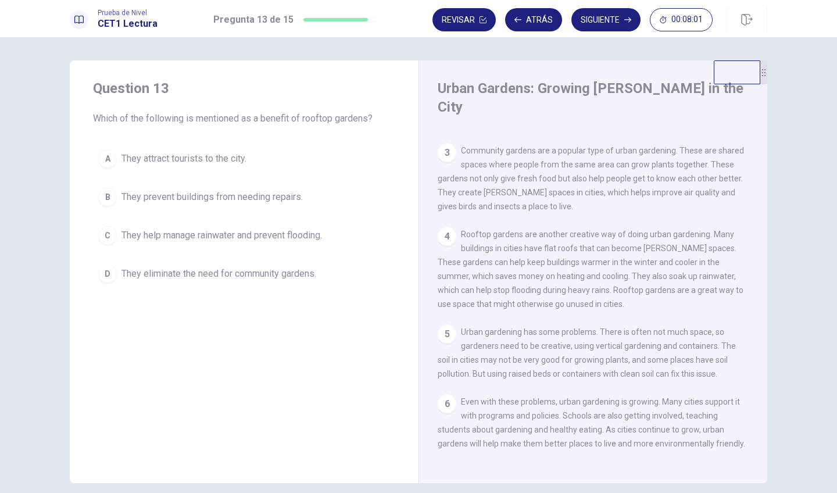
click at [283, 248] on button "C They help manage rainwater and prevent flooding." at bounding box center [244, 235] width 302 height 29
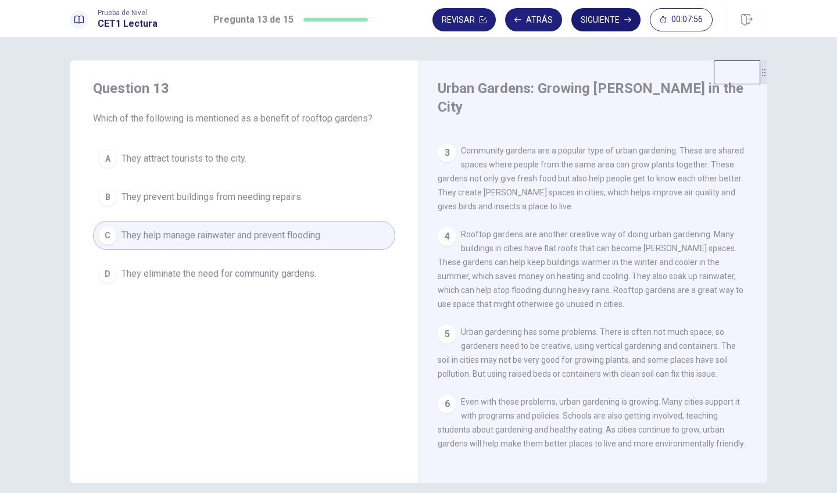
click at [598, 15] on button "Siguiente" at bounding box center [605, 19] width 69 height 23
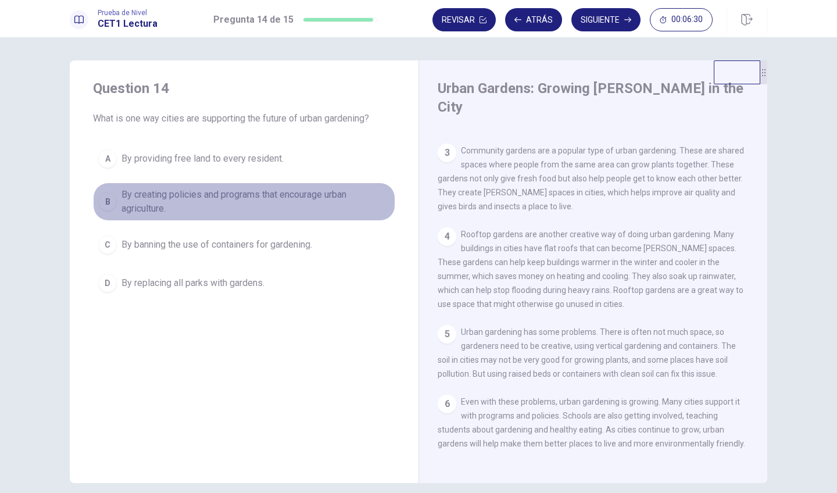
click at [164, 197] on span "By creating policies and programs that encourage urban agriculture." at bounding box center [255, 202] width 268 height 28
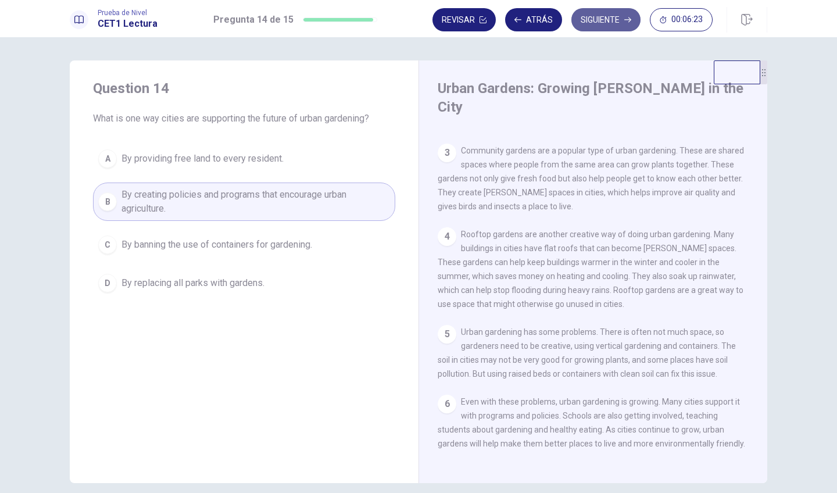
click at [606, 12] on button "Siguiente" at bounding box center [605, 19] width 69 height 23
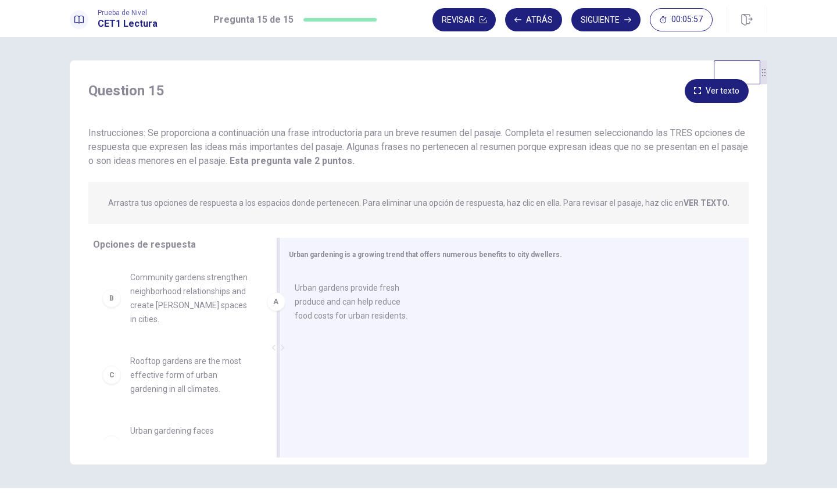
drag, startPoint x: 202, startPoint y: 298, endPoint x: 375, endPoint y: 312, distance: 173.8
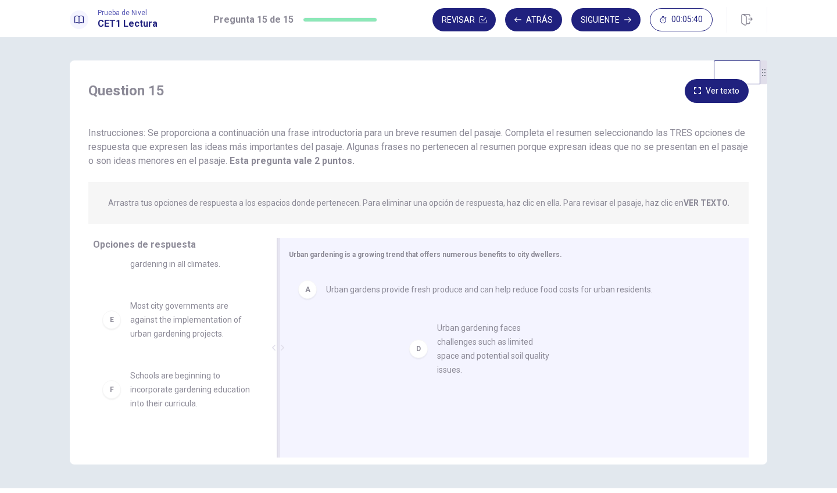
drag, startPoint x: 202, startPoint y: 335, endPoint x: 509, endPoint y: 376, distance: 309.5
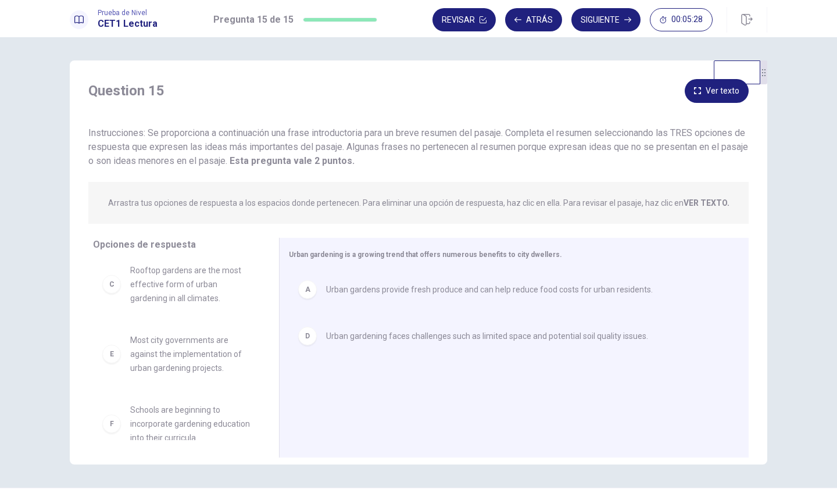
scroll to position [0, 0]
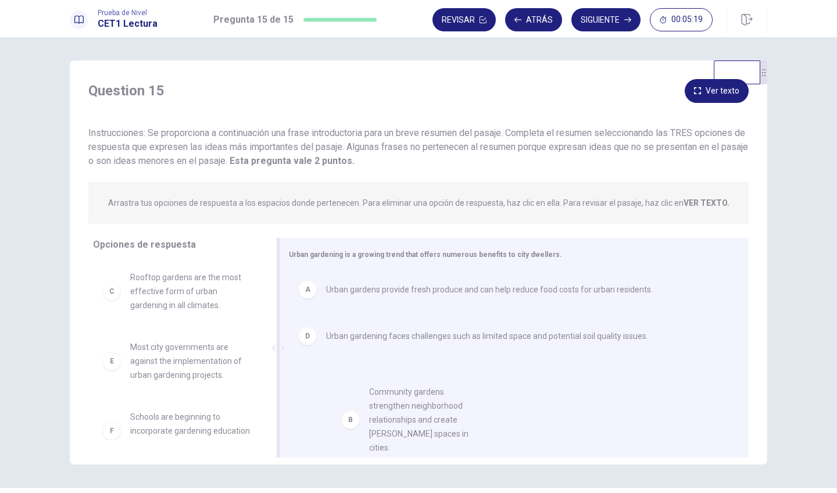
drag, startPoint x: 182, startPoint y: 283, endPoint x: 427, endPoint y: 400, distance: 271.9
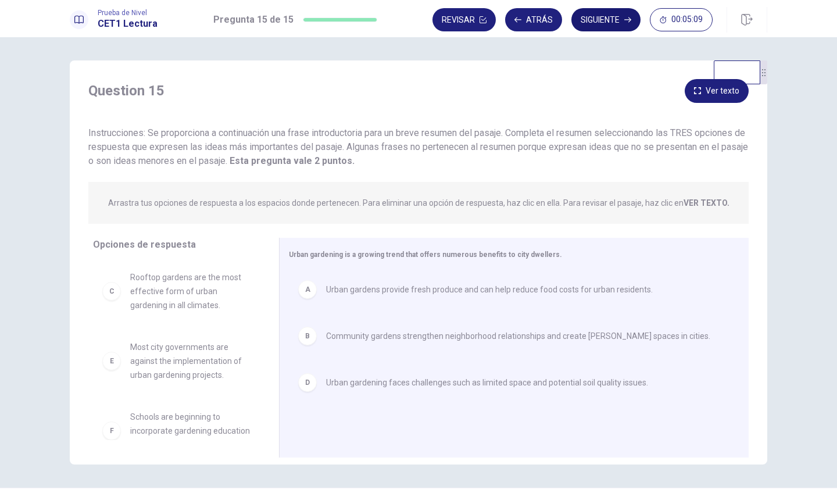
click at [604, 19] on button "Siguiente" at bounding box center [605, 19] width 69 height 23
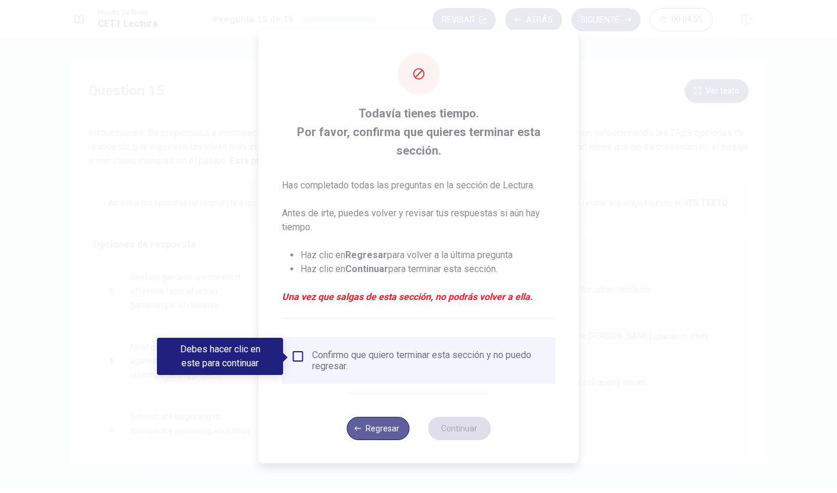
click at [380, 423] on button "Regresar" at bounding box center [377, 428] width 63 height 23
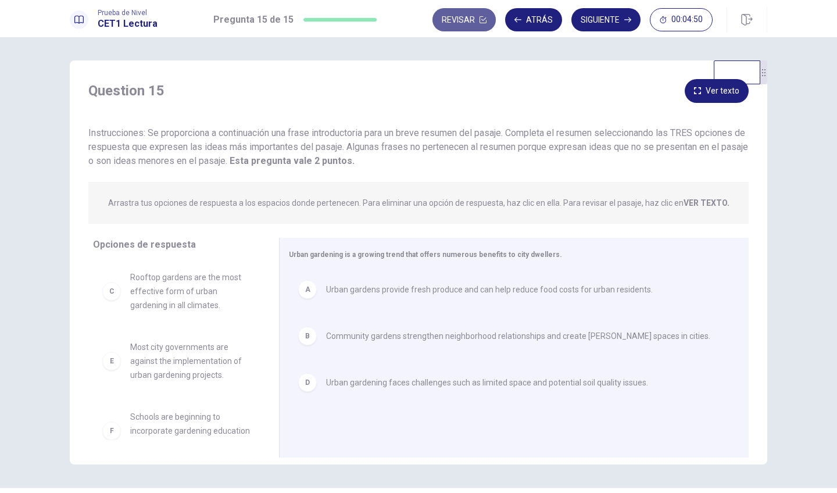
click at [470, 16] on button "Revisar" at bounding box center [463, 19] width 63 height 23
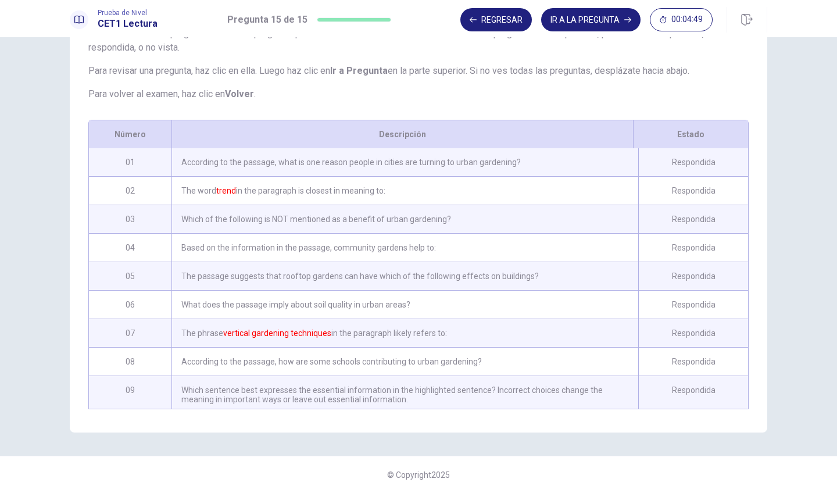
scroll to position [182, 0]
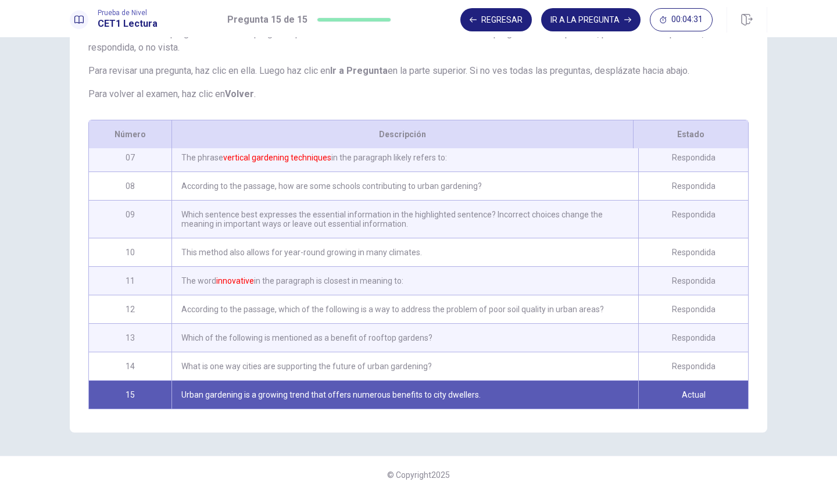
click at [372, 243] on div "This method also allows for year-round growing in many climates." at bounding box center [404, 252] width 467 height 28
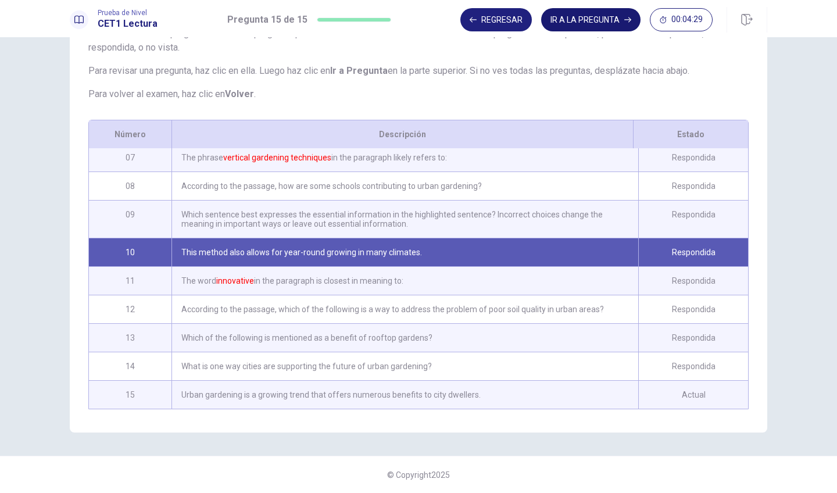
click at [596, 15] on button "IR A LA PREGUNTA" at bounding box center [590, 19] width 99 height 23
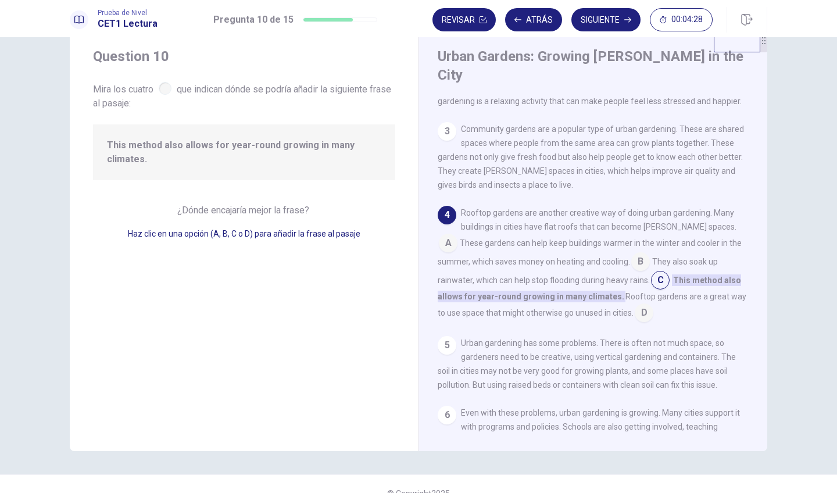
scroll to position [121, 0]
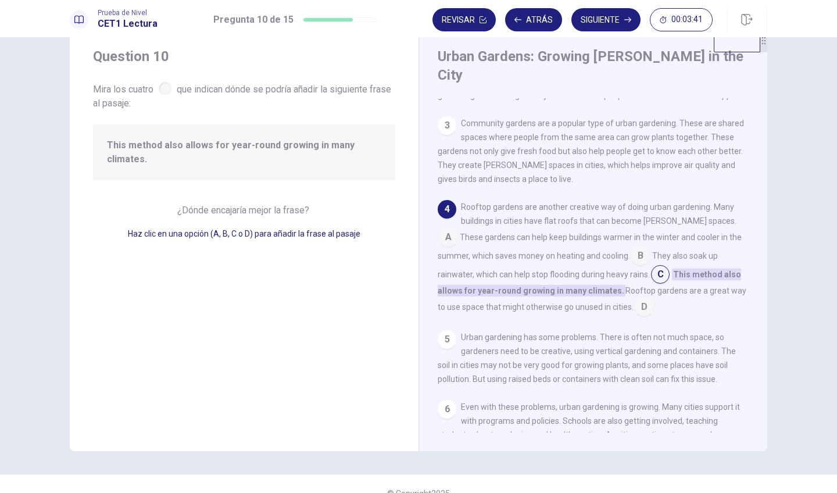
click at [596, 15] on button "Siguiente" at bounding box center [605, 19] width 69 height 23
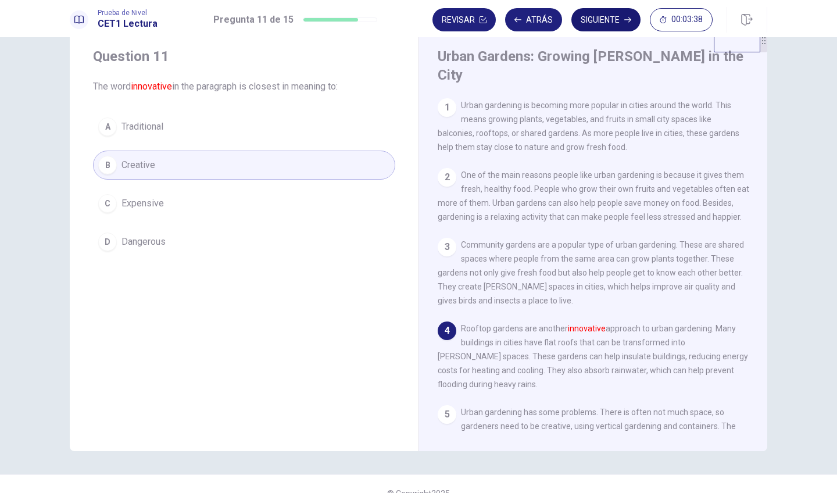
click at [594, 22] on button "Siguiente" at bounding box center [605, 19] width 69 height 23
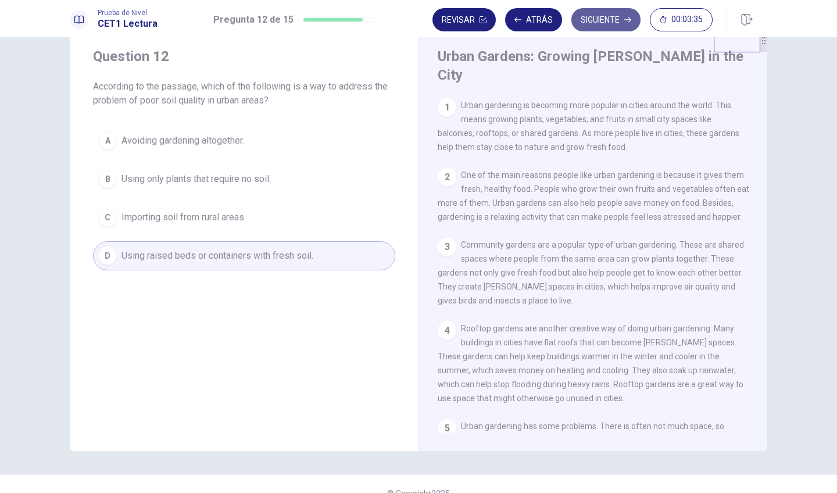
click at [594, 22] on button "Siguiente" at bounding box center [605, 19] width 69 height 23
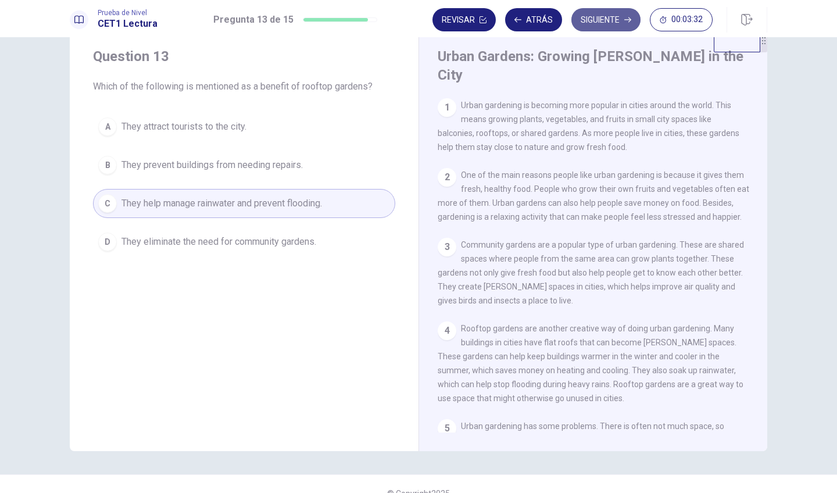
click at [594, 22] on button "Siguiente" at bounding box center [605, 19] width 69 height 23
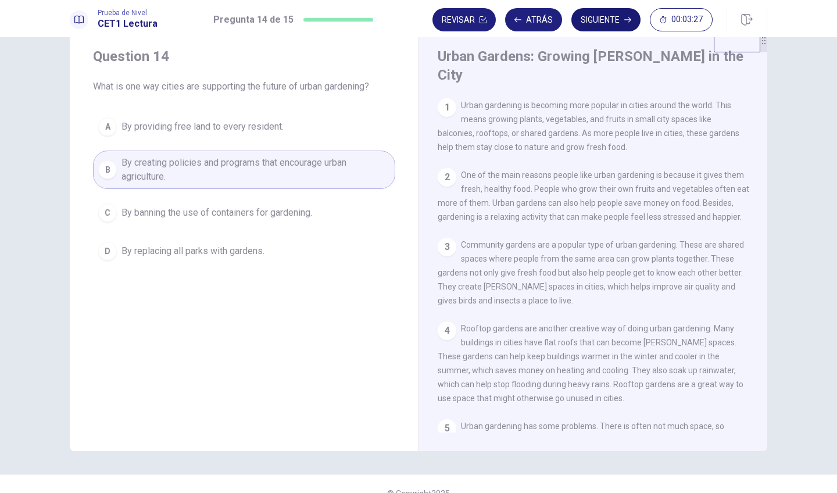
click at [594, 22] on button "Siguiente" at bounding box center [605, 19] width 69 height 23
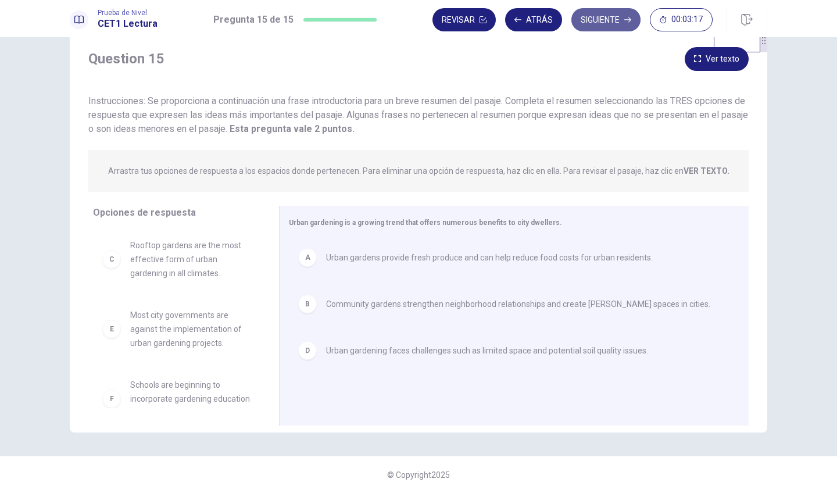
click at [594, 22] on button "Siguiente" at bounding box center [605, 19] width 69 height 23
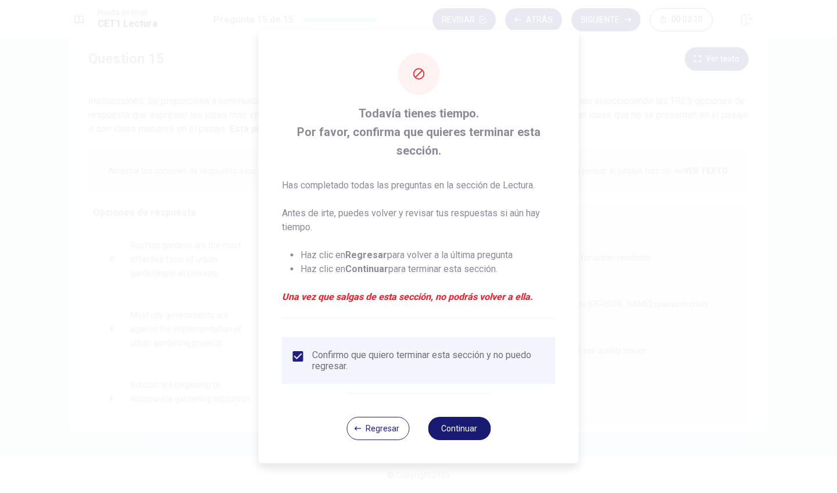
click at [447, 424] on button "Continuar" at bounding box center [459, 428] width 63 height 23
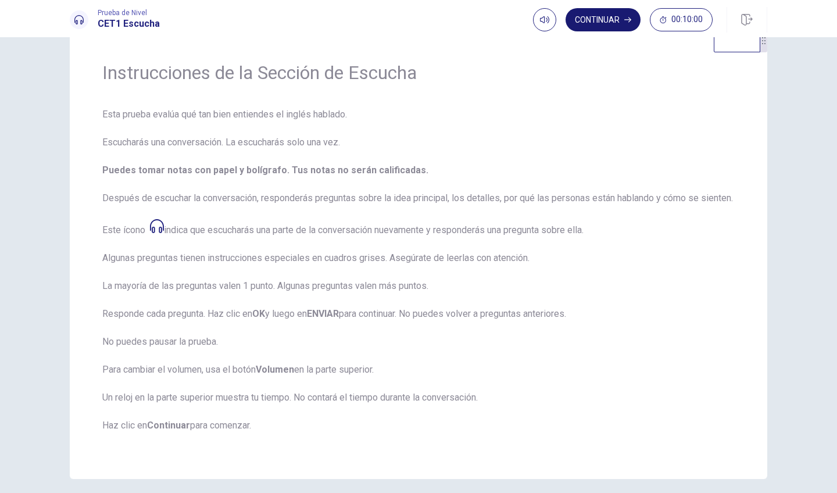
click at [606, 21] on button "Continuar" at bounding box center [602, 19] width 75 height 23
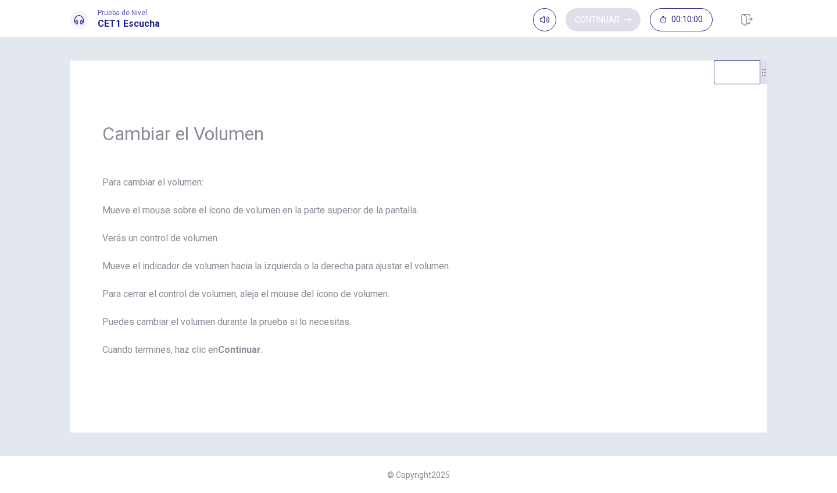
scroll to position [0, 0]
click at [612, 23] on button "Continuar" at bounding box center [602, 19] width 75 height 23
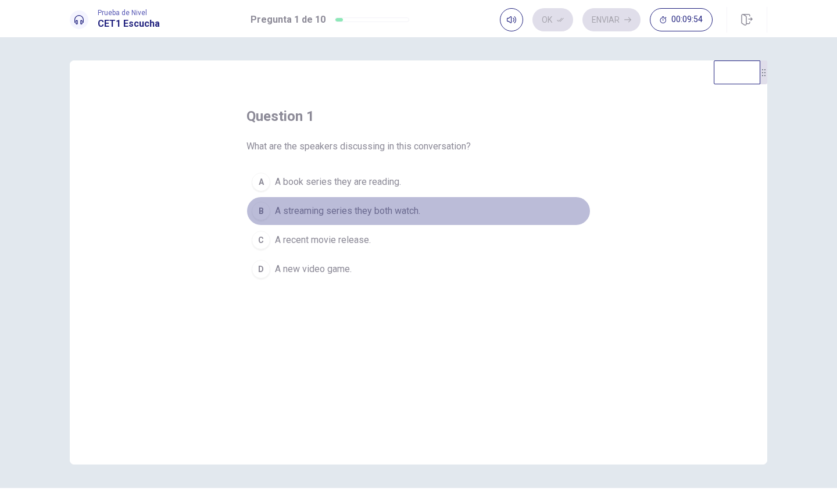
click at [403, 216] on span "A streaming series they both watch." at bounding box center [347, 211] width 145 height 14
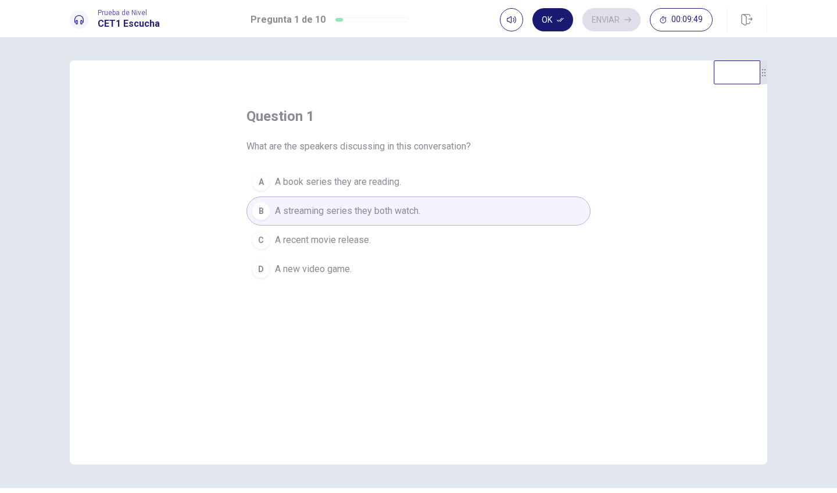
click at [547, 29] on button "Ok" at bounding box center [552, 19] width 41 height 23
click at [604, 18] on button "Enviar" at bounding box center [611, 19] width 58 height 23
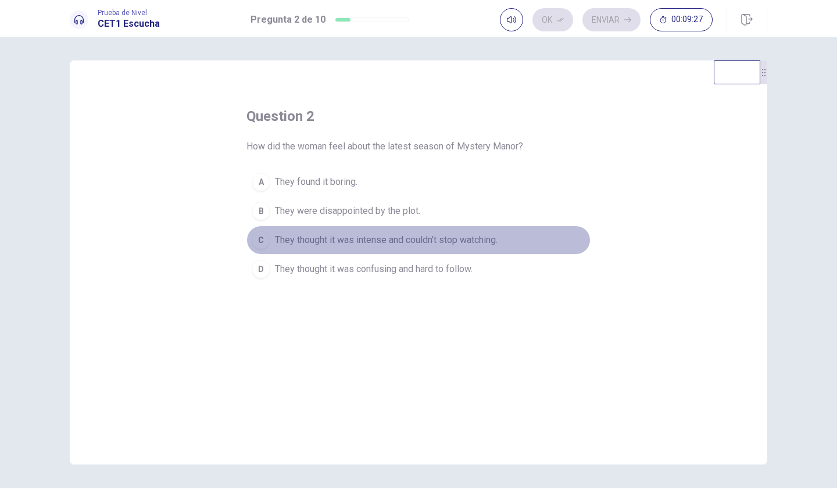
click at [477, 244] on span "They thought it was intense and couldn’t stop watching." at bounding box center [386, 240] width 223 height 14
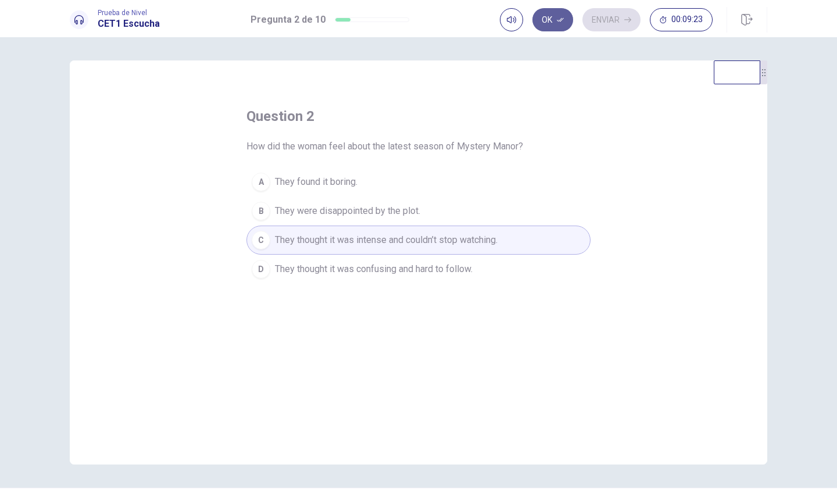
click at [558, 22] on icon "button" at bounding box center [560, 19] width 7 height 7
click at [602, 24] on button "Enviar" at bounding box center [611, 19] width 58 height 23
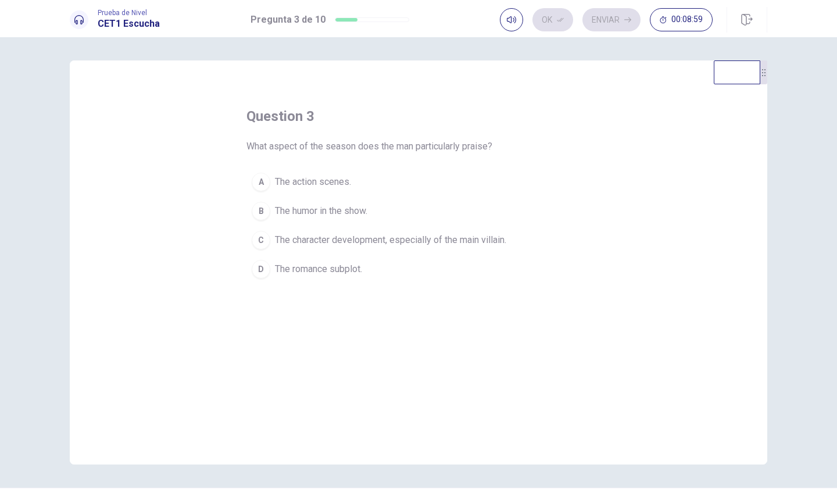
click at [481, 234] on span "The character development, especially of the main villain." at bounding box center [390, 240] width 231 height 14
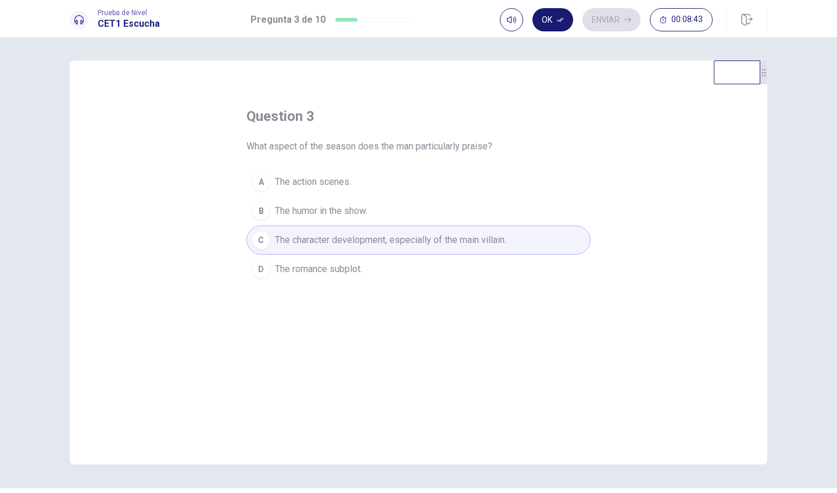
click at [556, 26] on button "Ok" at bounding box center [552, 19] width 41 height 23
click at [598, 28] on button "Enviar" at bounding box center [611, 19] width 58 height 23
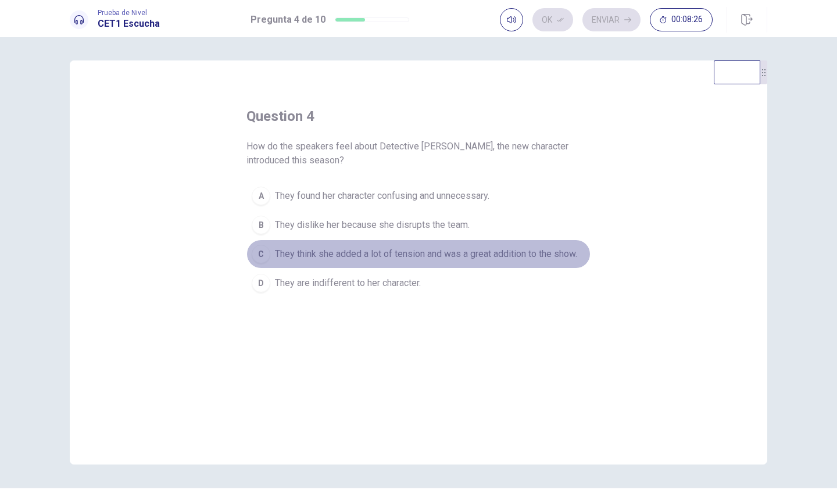
click at [420, 259] on span "They think she added a lot of tension and was a great addition to the show." at bounding box center [426, 254] width 302 height 14
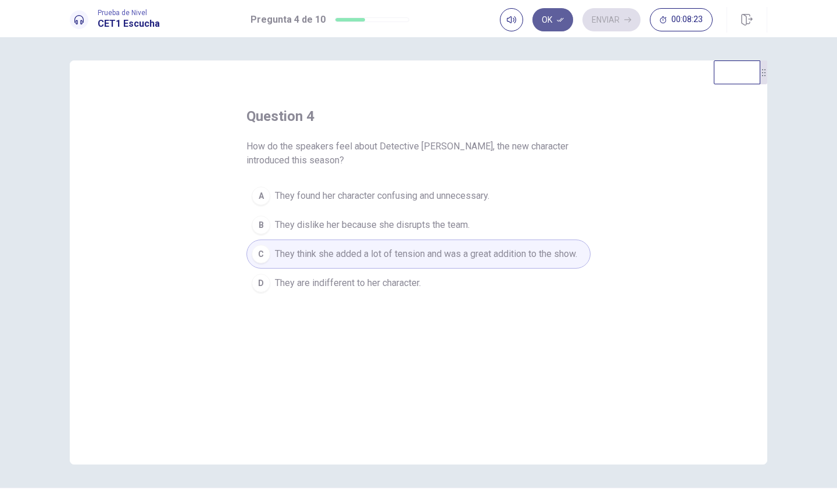
click at [553, 25] on button "Ok" at bounding box center [552, 19] width 41 height 23
click at [593, 22] on button "Enviar" at bounding box center [611, 19] width 58 height 23
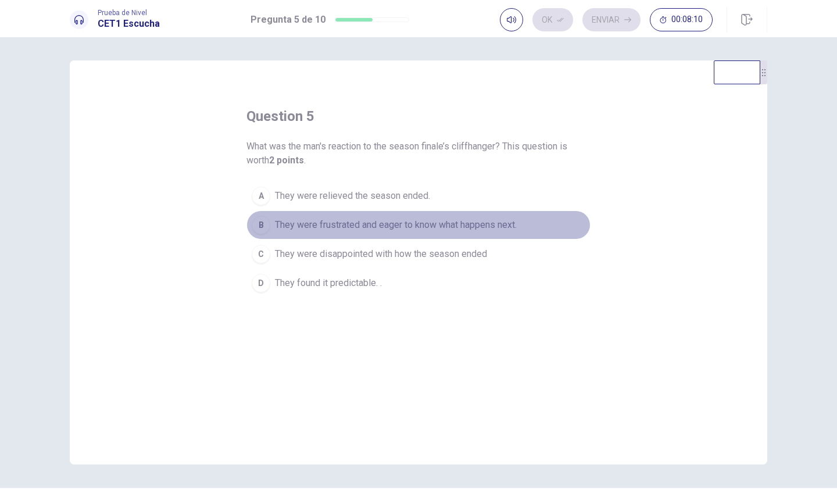
click at [464, 221] on span "They were frustrated and eager to know what happens next." at bounding box center [396, 225] width 242 height 14
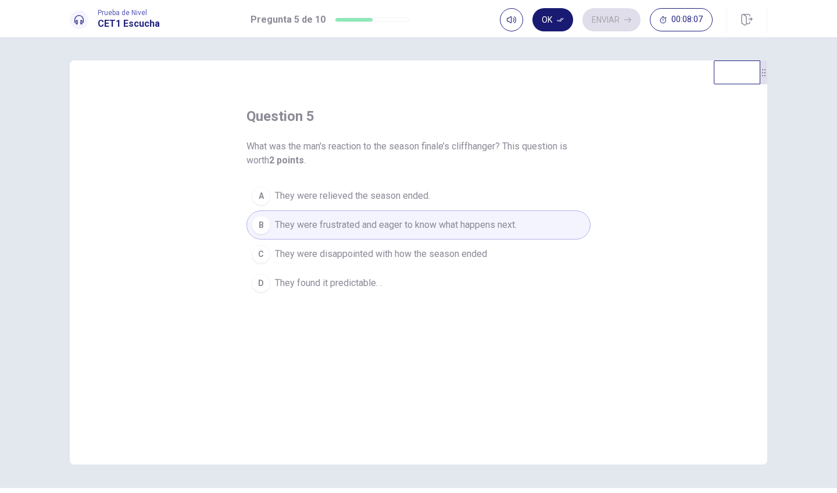
click at [557, 24] on button "Ok" at bounding box center [552, 19] width 41 height 23
click at [615, 22] on button "Enviar" at bounding box center [611, 19] width 58 height 23
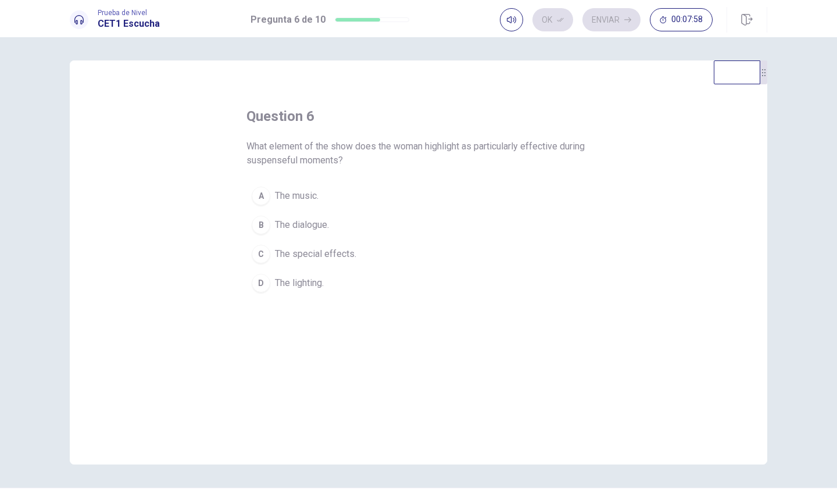
click at [306, 189] on span "The music." at bounding box center [297, 196] width 44 height 14
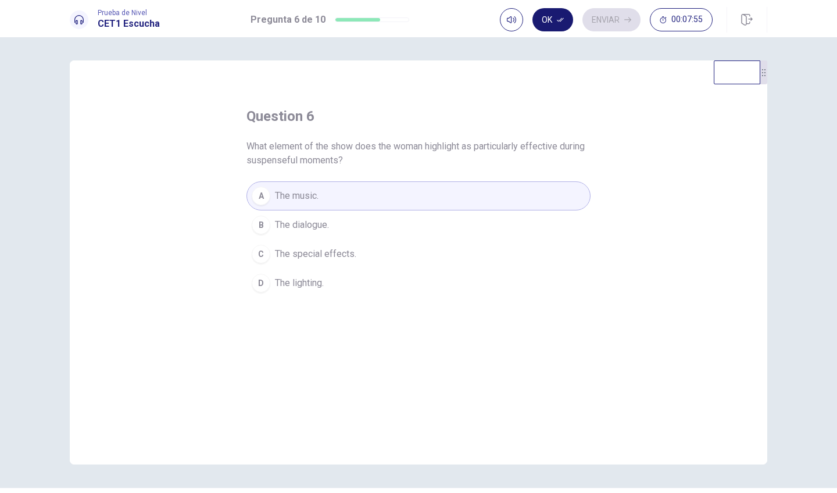
click at [558, 19] on icon "button" at bounding box center [560, 19] width 7 height 7
click at [608, 23] on button "Enviar" at bounding box center [611, 19] width 58 height 23
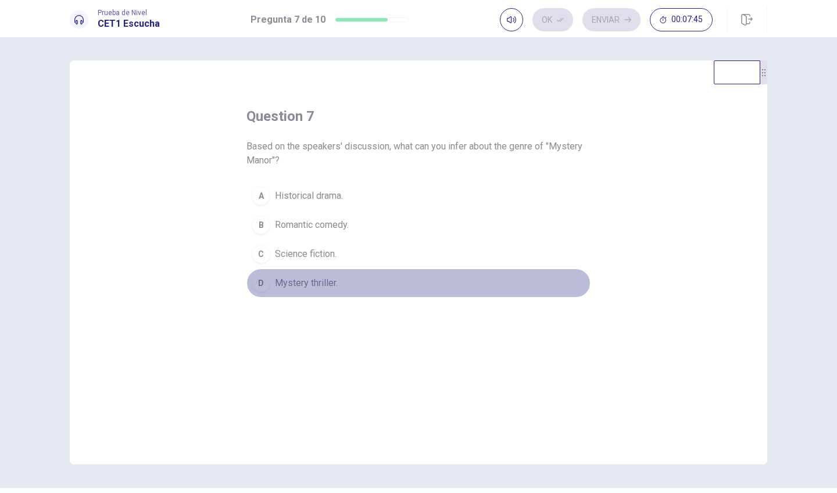
click at [299, 278] on span "Mystery thriller." at bounding box center [306, 283] width 63 height 14
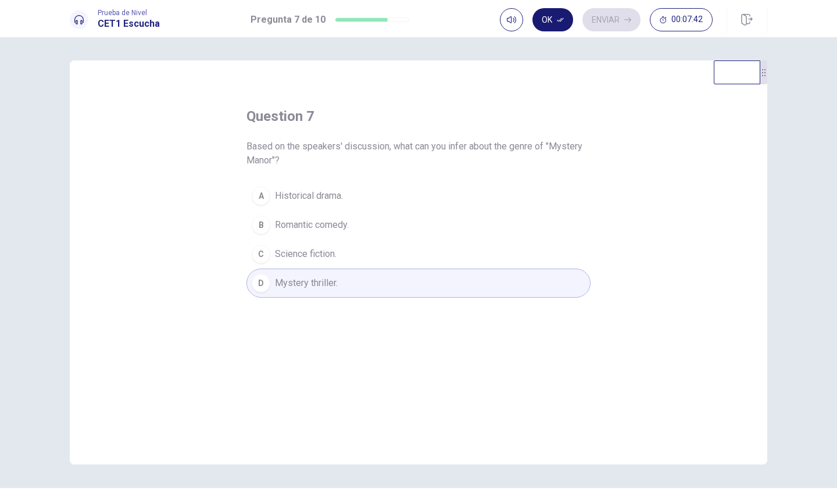
click at [553, 23] on button "Ok" at bounding box center [552, 19] width 41 height 23
click at [605, 17] on button "Enviar" at bounding box center [611, 19] width 58 height 23
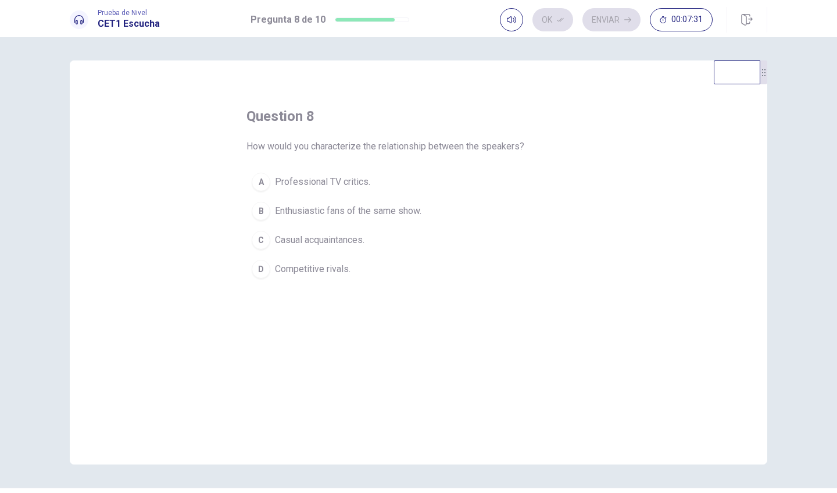
click at [405, 214] on span "Enthusiastic fans of the same show." at bounding box center [348, 211] width 146 height 14
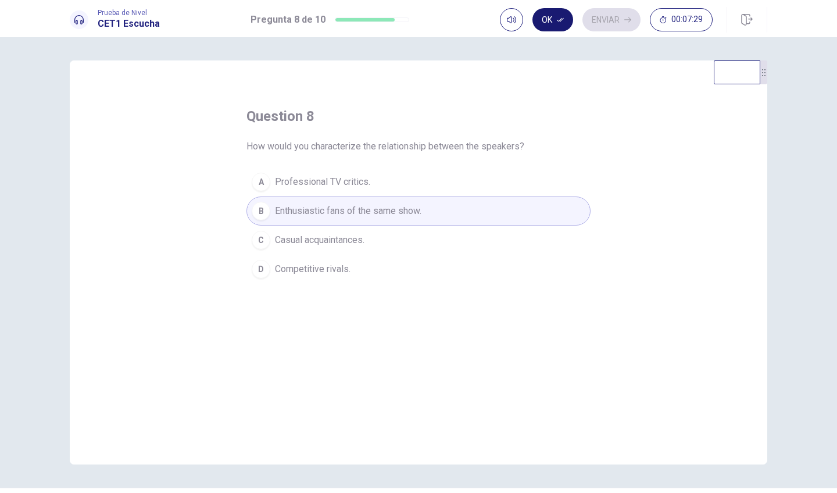
click at [545, 20] on button "Ok" at bounding box center [552, 19] width 41 height 23
click at [593, 23] on button "Enviar" at bounding box center [611, 19] width 58 height 23
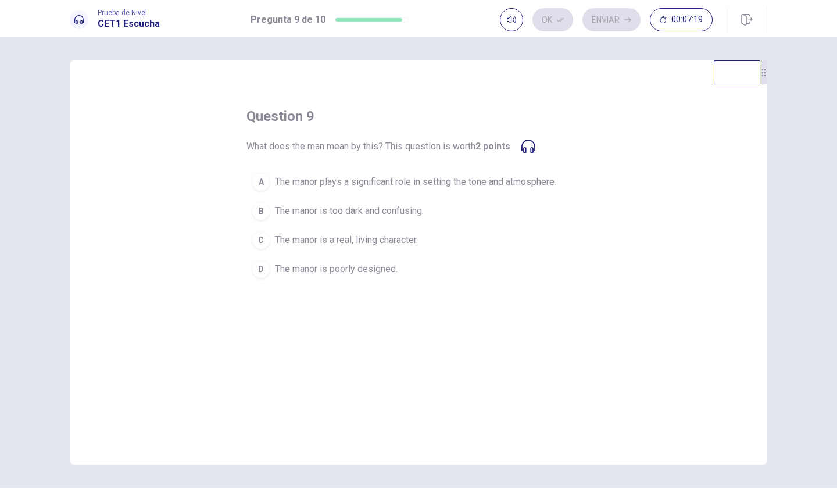
click at [527, 146] on icon at bounding box center [528, 146] width 14 height 14
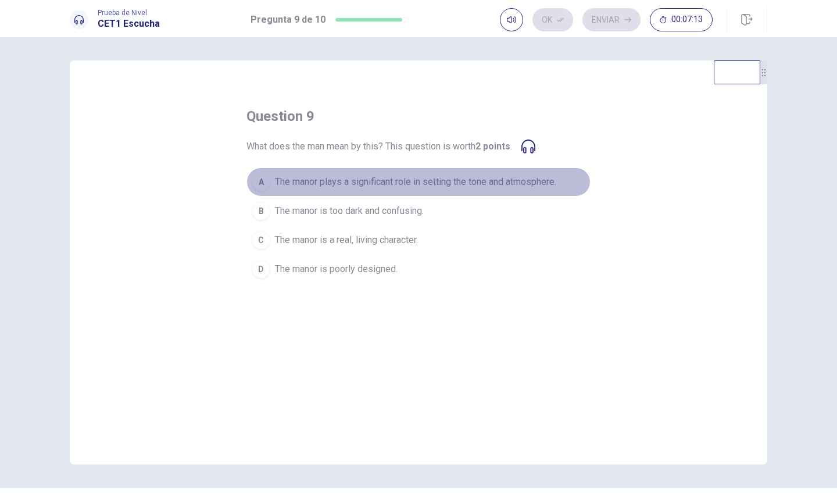
click at [461, 179] on span "The manor plays a significant role in setting the tone and atmosphere." at bounding box center [415, 182] width 281 height 14
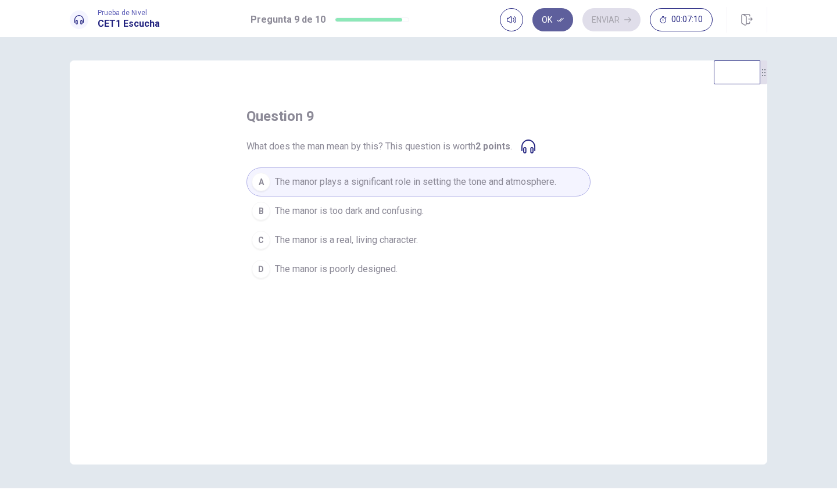
click at [551, 21] on button "Ok" at bounding box center [552, 19] width 41 height 23
click at [600, 20] on button "Enviar" at bounding box center [611, 19] width 58 height 23
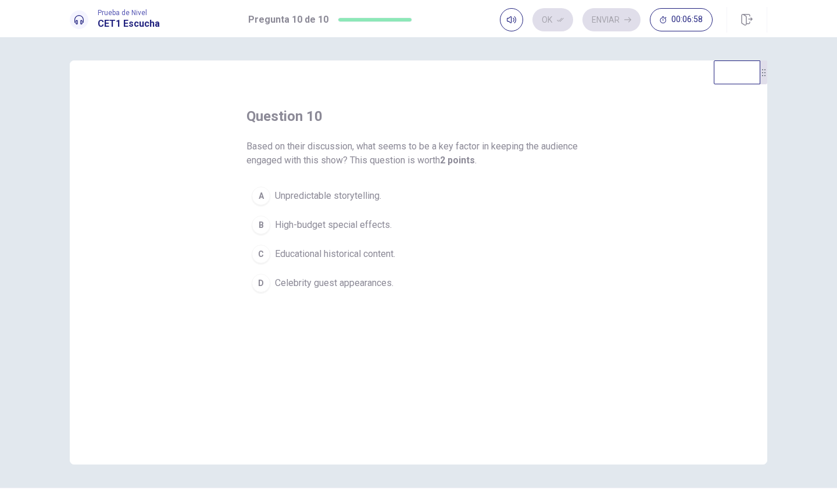
click at [305, 194] on span "Unpredictable storytelling." at bounding box center [328, 196] width 106 height 14
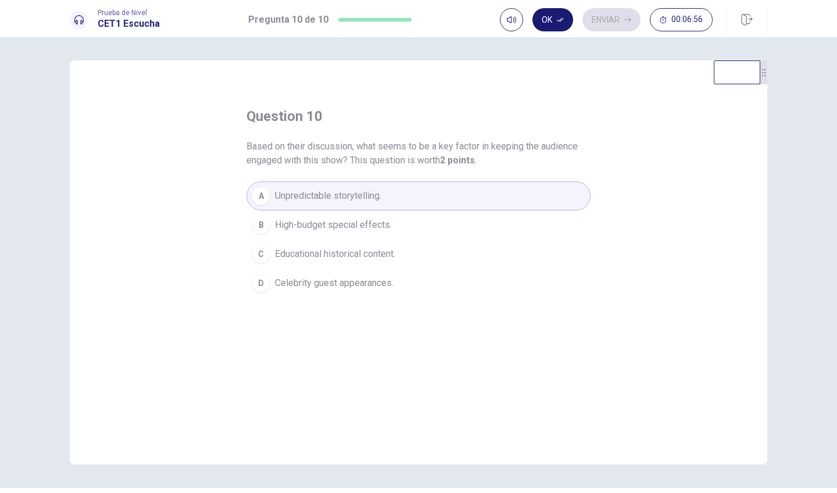
click at [540, 16] on button "Ok" at bounding box center [552, 19] width 41 height 23
click at [607, 15] on button "Enviar" at bounding box center [611, 19] width 58 height 23
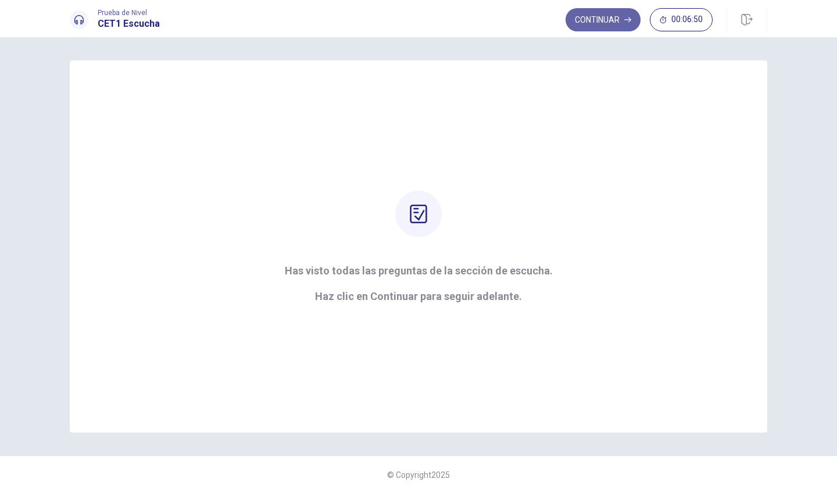
click at [607, 15] on button "Continuar" at bounding box center [602, 19] width 75 height 23
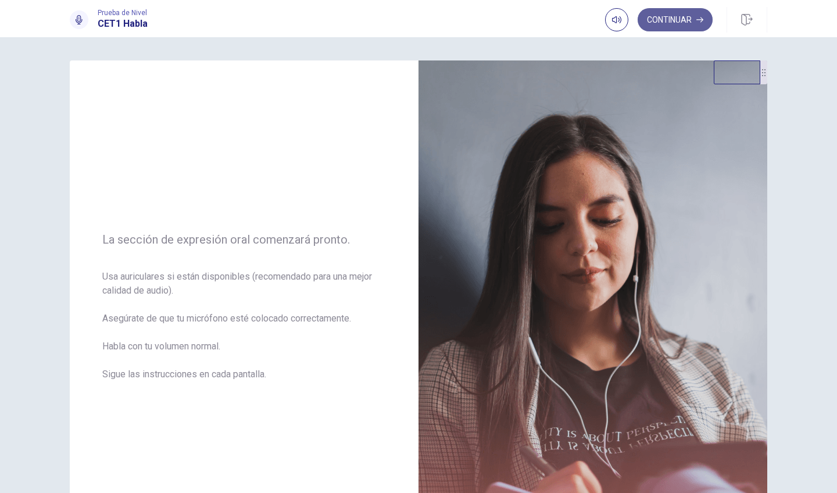
click at [668, 16] on button "Continuar" at bounding box center [675, 19] width 75 height 23
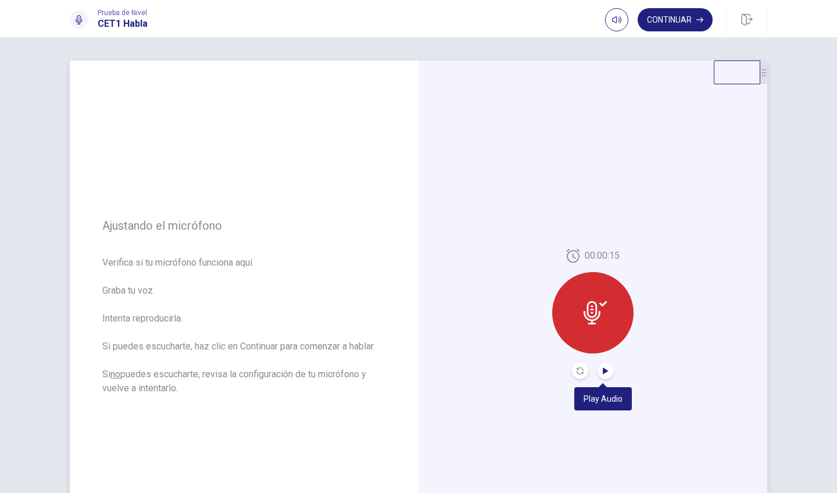
click at [603, 369] on icon "Play Audio" at bounding box center [605, 370] width 5 height 7
click at [577, 364] on button "Record Again" at bounding box center [580, 371] width 16 height 16
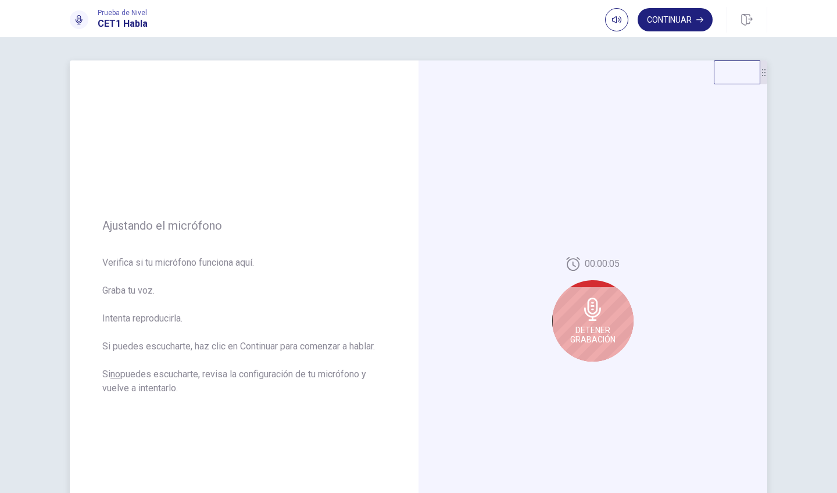
click at [589, 316] on icon at bounding box center [592, 309] width 17 height 23
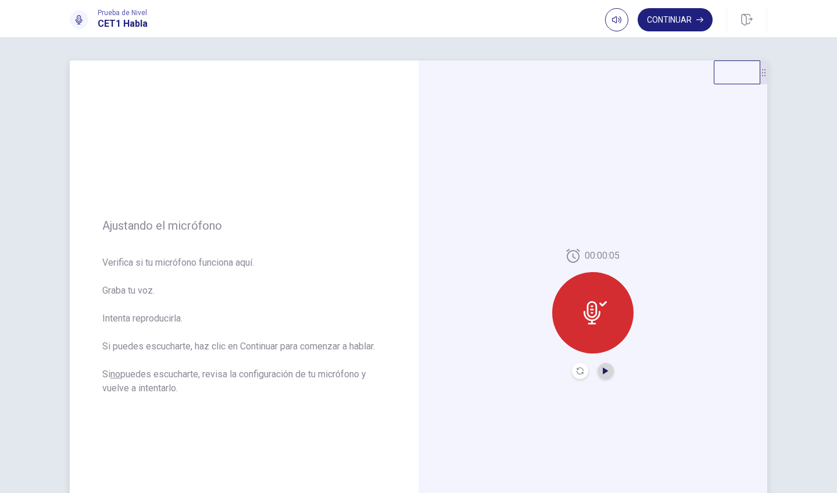
click at [604, 373] on icon "Play Audio" at bounding box center [605, 370] width 7 height 7
click at [576, 367] on button "Record Again" at bounding box center [580, 371] width 16 height 16
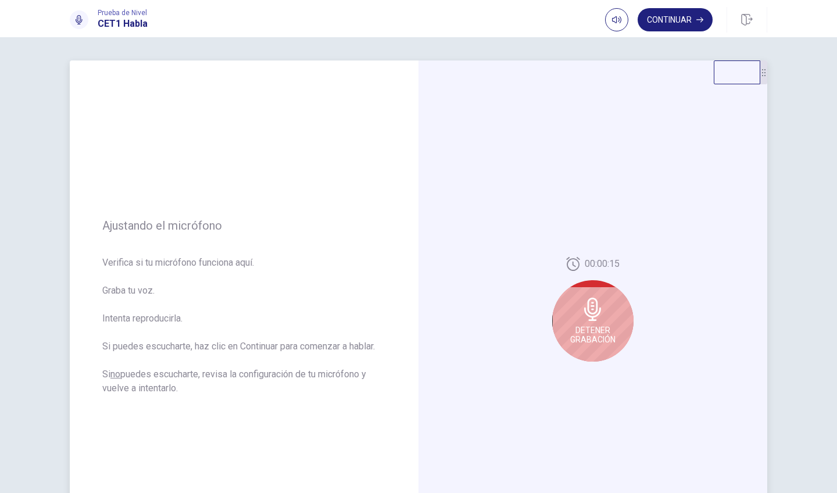
click at [583, 329] on span "Detener Grabación" at bounding box center [592, 334] width 45 height 19
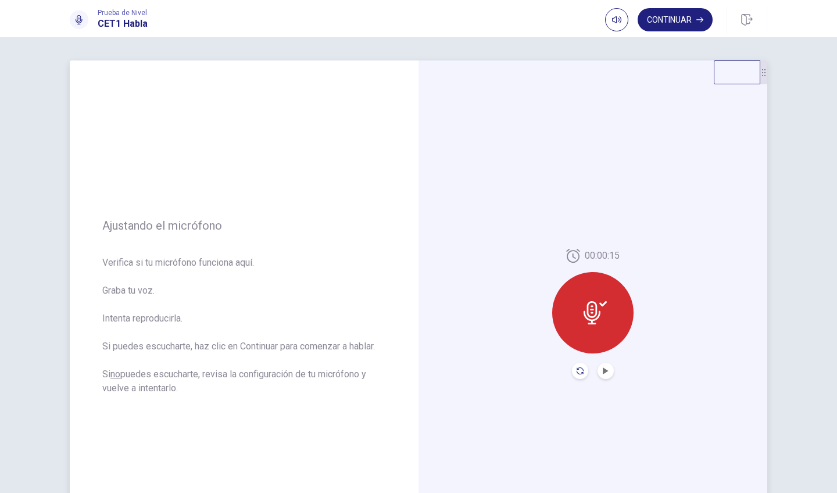
click at [576, 370] on icon "Record Again" at bounding box center [579, 370] width 7 height 7
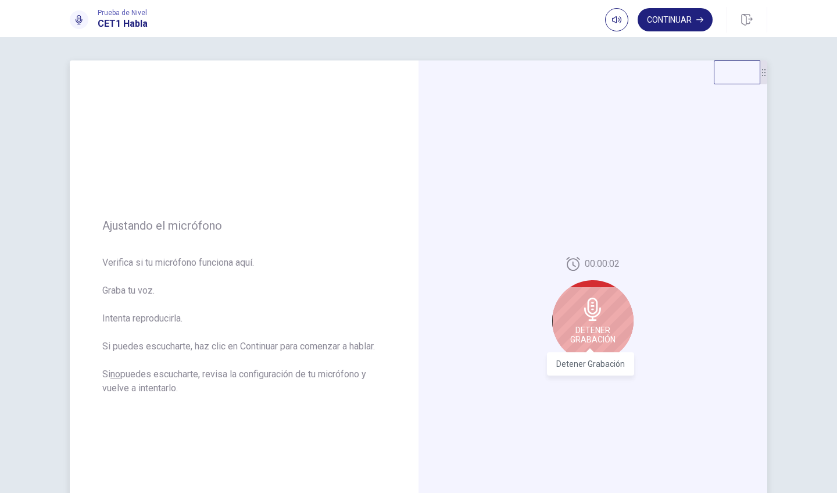
click at [590, 328] on span "Detener Grabación" at bounding box center [592, 334] width 45 height 19
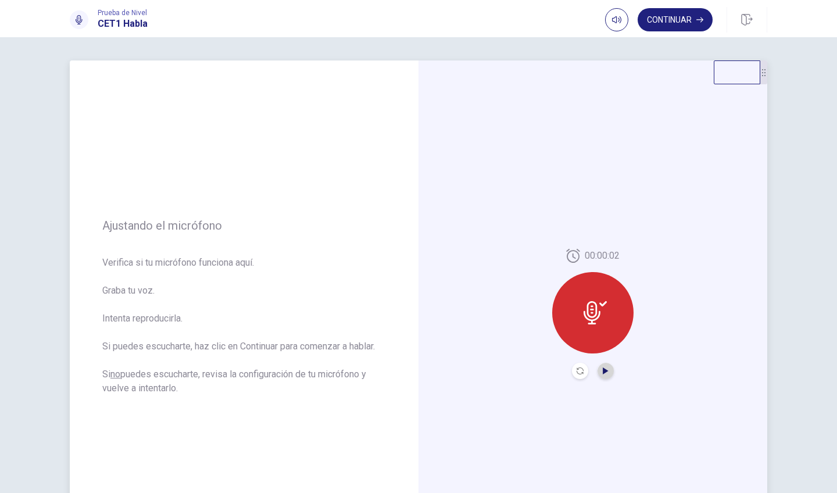
click at [602, 367] on icon "Play Audio" at bounding box center [605, 370] width 7 height 7
click at [572, 373] on button "Record Again" at bounding box center [580, 371] width 16 height 16
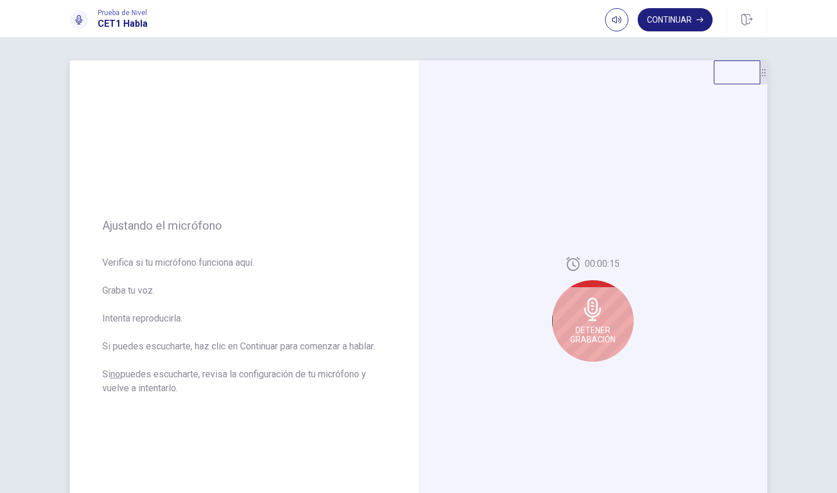
click at [587, 321] on div "Detener Grabación" at bounding box center [592, 320] width 81 height 81
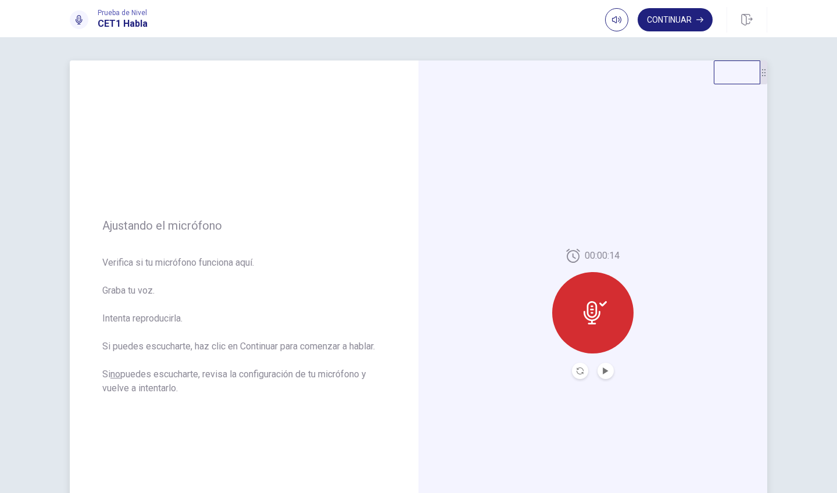
click at [587, 321] on icon at bounding box center [594, 312] width 23 height 23
click at [576, 371] on icon "Record Again" at bounding box center [579, 370] width 7 height 7
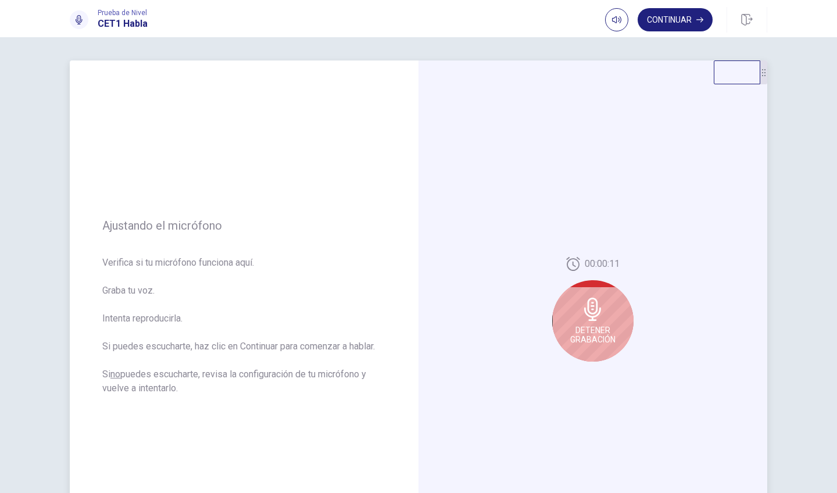
click at [600, 321] on div "Detener Grabación" at bounding box center [592, 320] width 81 height 81
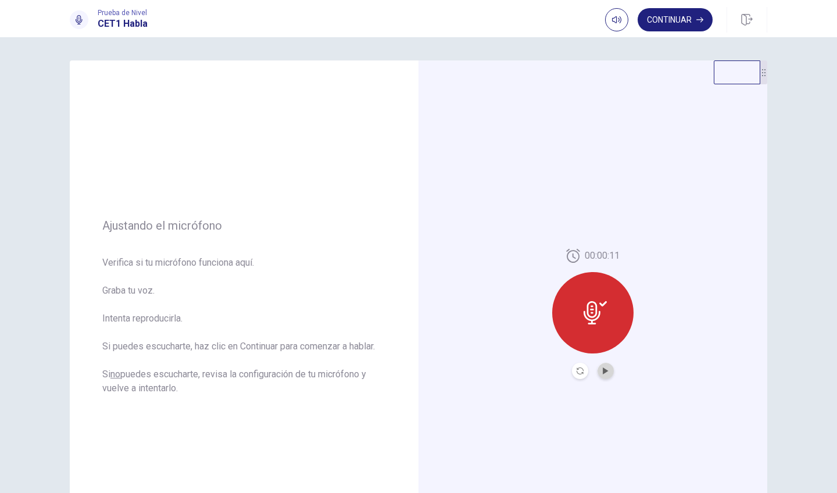
click at [597, 369] on button "Play Audio" at bounding box center [605, 371] width 16 height 16
type input "***"
click at [628, 45] on span at bounding box center [629, 41] width 7 height 7
click at [576, 366] on button "Record Again" at bounding box center [580, 371] width 16 height 16
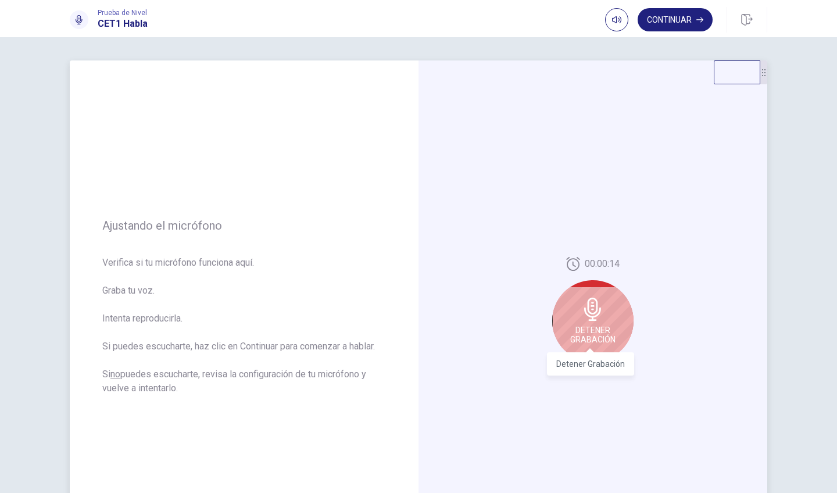
click at [588, 327] on span "Detener Grabación" at bounding box center [592, 334] width 45 height 19
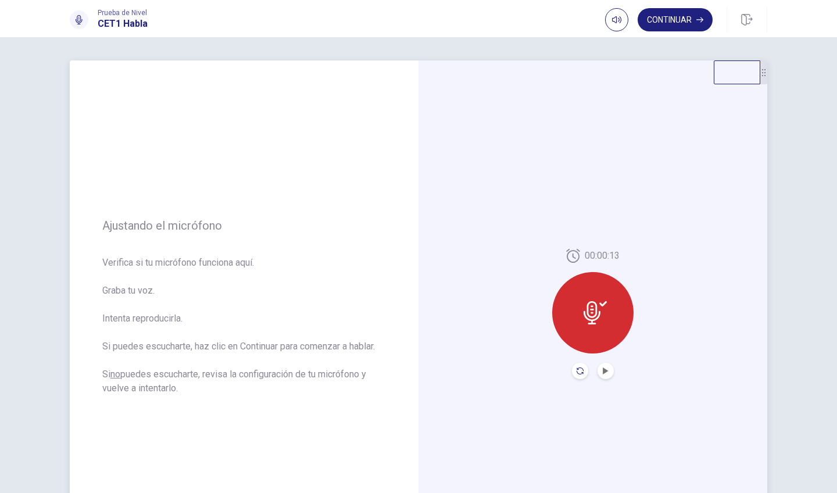
click at [576, 373] on icon "Record Again" at bounding box center [579, 370] width 7 height 7
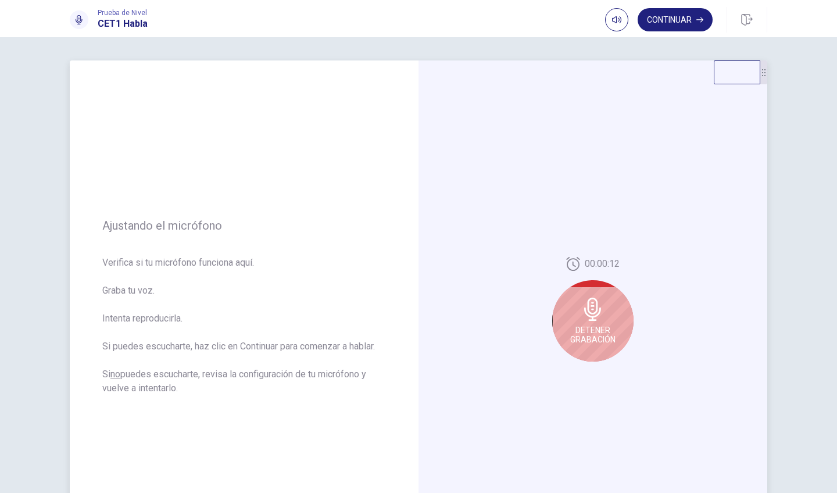
click at [589, 347] on div "Detener Grabación" at bounding box center [592, 320] width 81 height 81
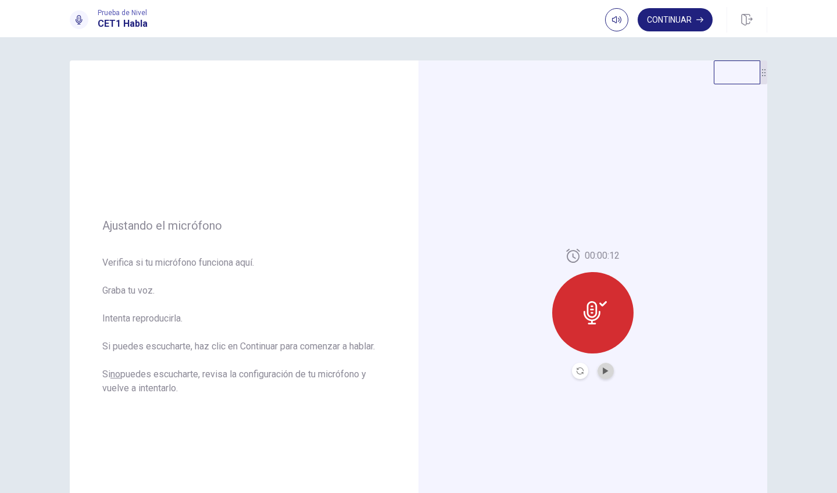
click at [603, 376] on button "Play Audio" at bounding box center [605, 371] width 16 height 16
click at [682, 20] on button "Continuar" at bounding box center [675, 19] width 75 height 23
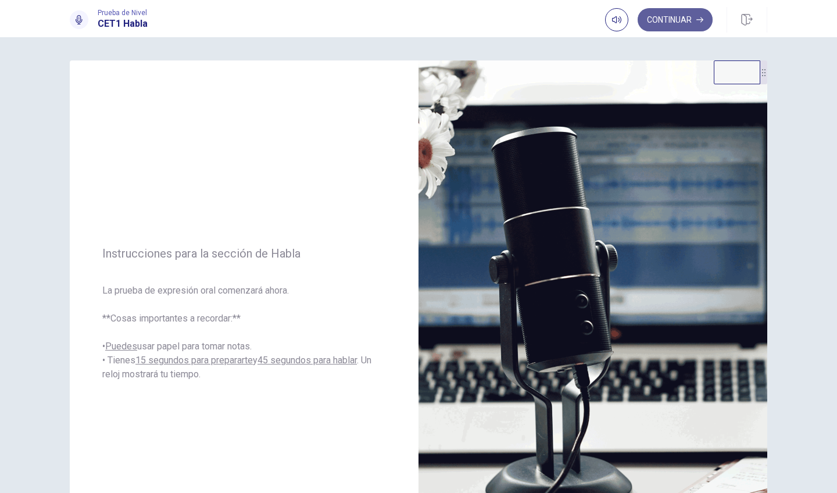
click at [671, 14] on button "Continuar" at bounding box center [675, 19] width 75 height 23
